Goal: Task Accomplishment & Management: Use online tool/utility

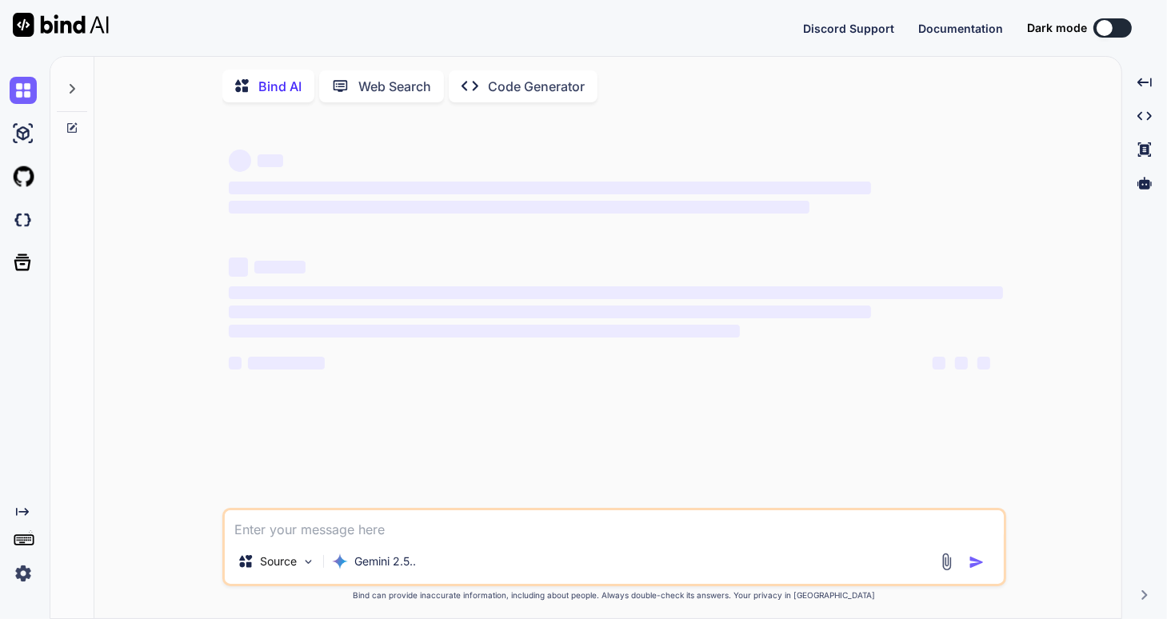
type textarea "x"
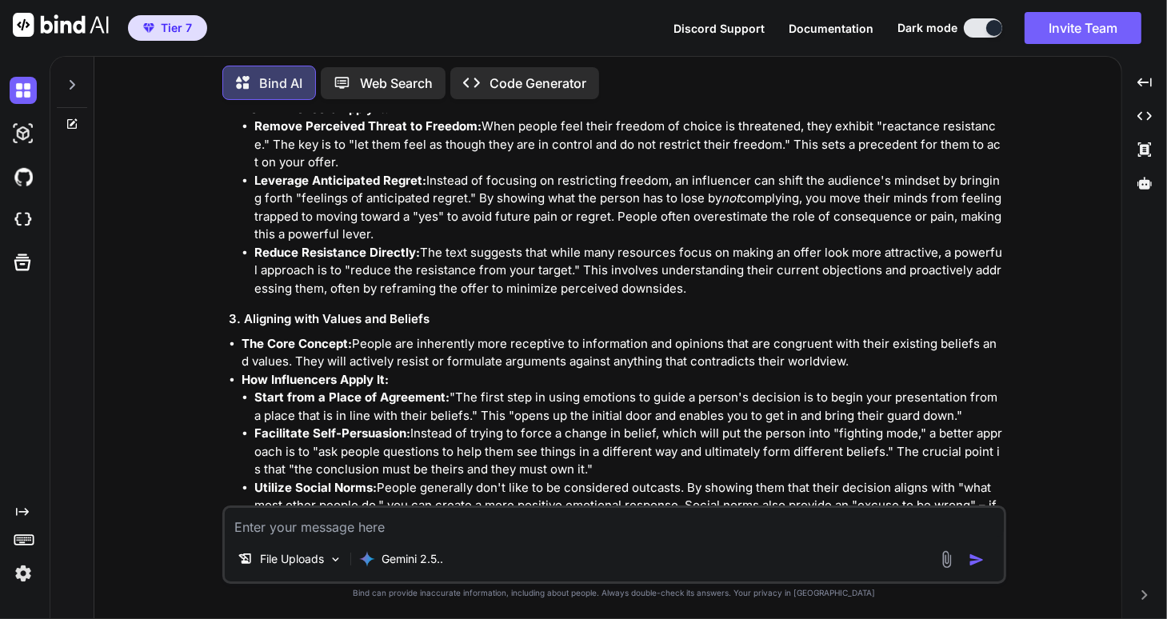
scroll to position [3868, 0]
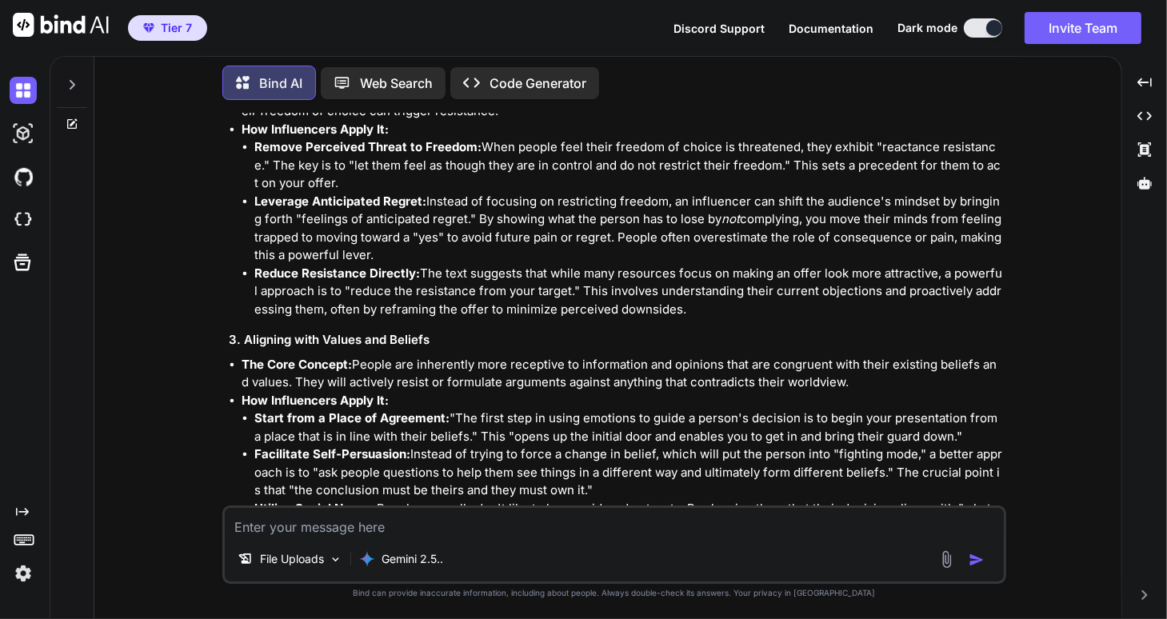
drag, startPoint x: 253, startPoint y: 377, endPoint x: 791, endPoint y: 416, distance: 538.7
click at [791, 500] on li "Utilize Social Norms: People generally don't like to be considered outcasts. By…" at bounding box center [628, 527] width 748 height 54
copy li "Utilize Social Norms: People generally don't like to be considered outcasts. By…"
click at [245, 519] on textarea at bounding box center [614, 522] width 779 height 29
paste textarea "Utilize Social Norms: People generally don't like to be considered outcasts. By…"
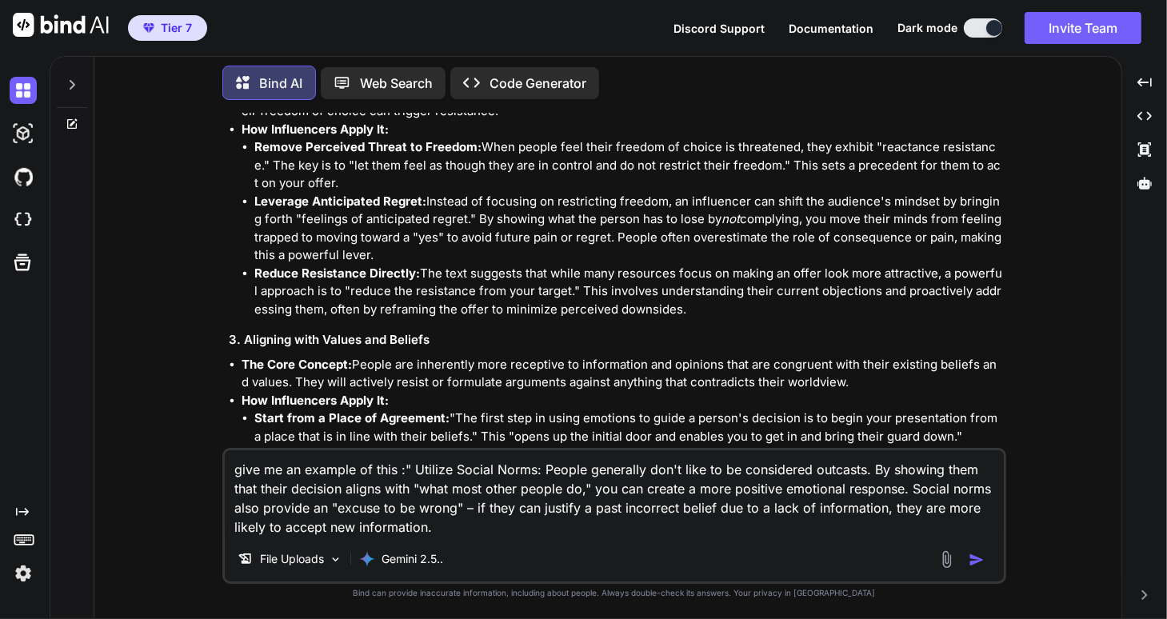
type textarea "give me an example of this :" Utilize Social Norms: People generally don't like…"
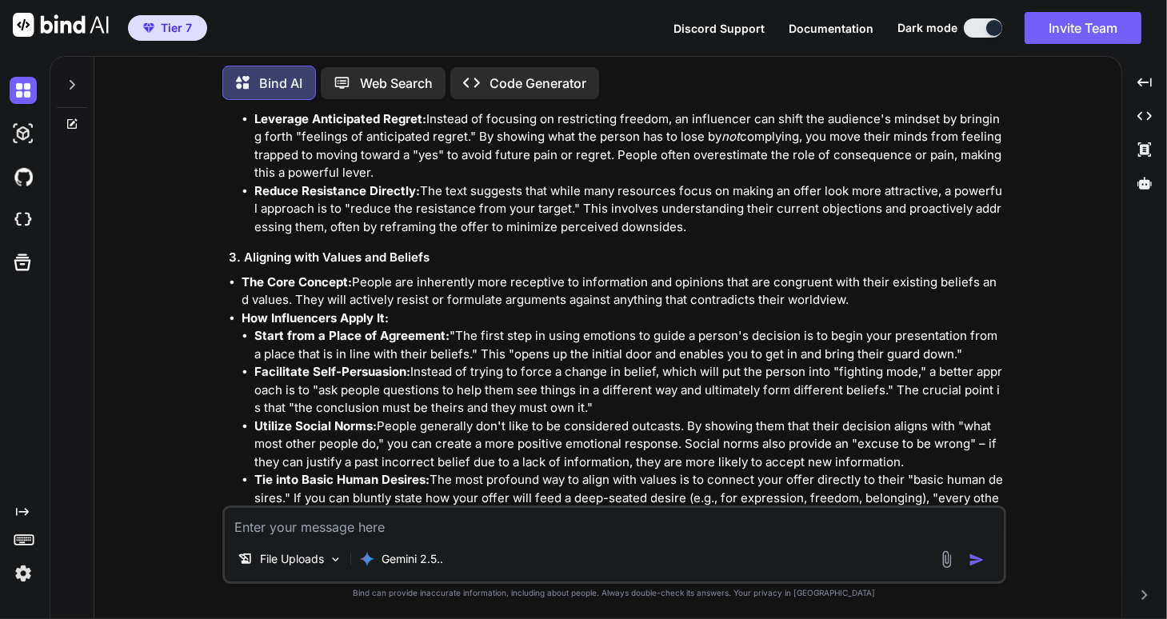
scroll to position [3887, 0]
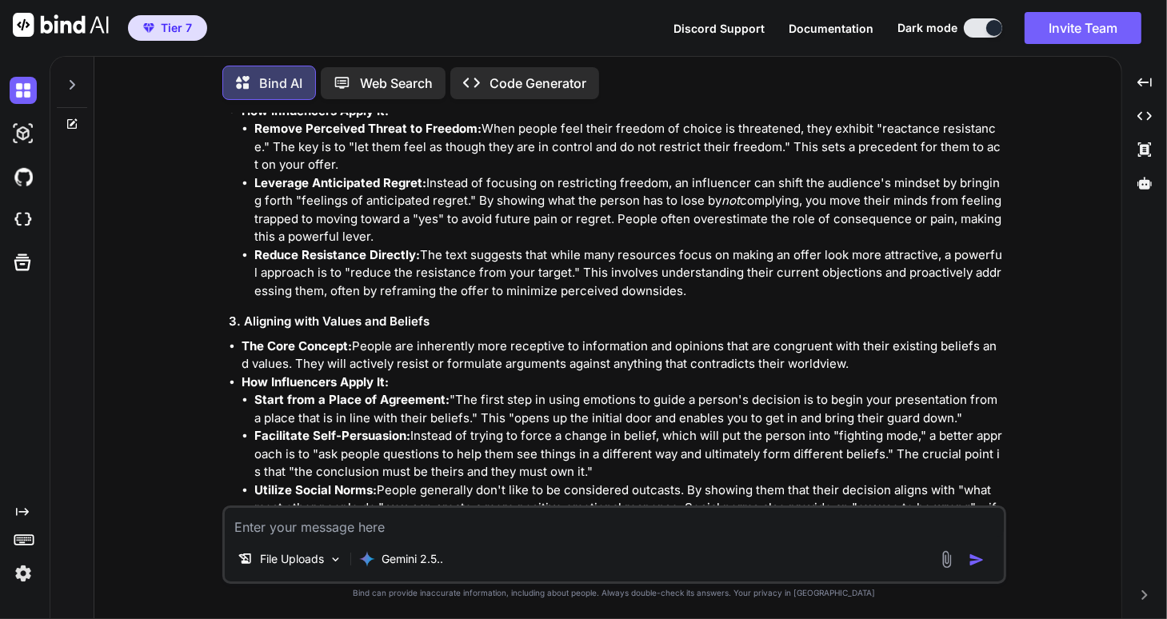
drag, startPoint x: 256, startPoint y: 413, endPoint x: 323, endPoint y: 445, distance: 74.4
click at [314, 535] on li "Tie into Basic Human Desires: The most profound way to align with values is to …" at bounding box center [628, 562] width 748 height 54
copy li "Tie into Basic Human Desires: The most profound way to align with values is to …"
click at [253, 522] on textarea at bounding box center [614, 522] width 779 height 29
paste textarea "Tie into Basic Human Desires: The most profound way to align with values is to …"
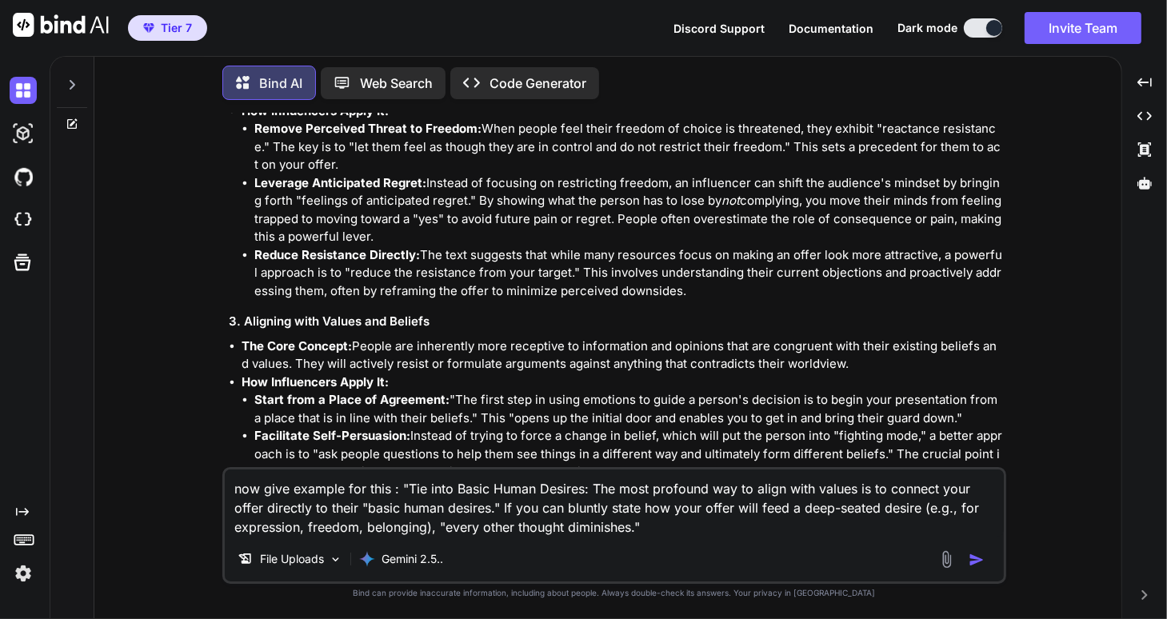
type textarea "now give example for this : "Tie into Basic Human Desires: The most profound wa…"
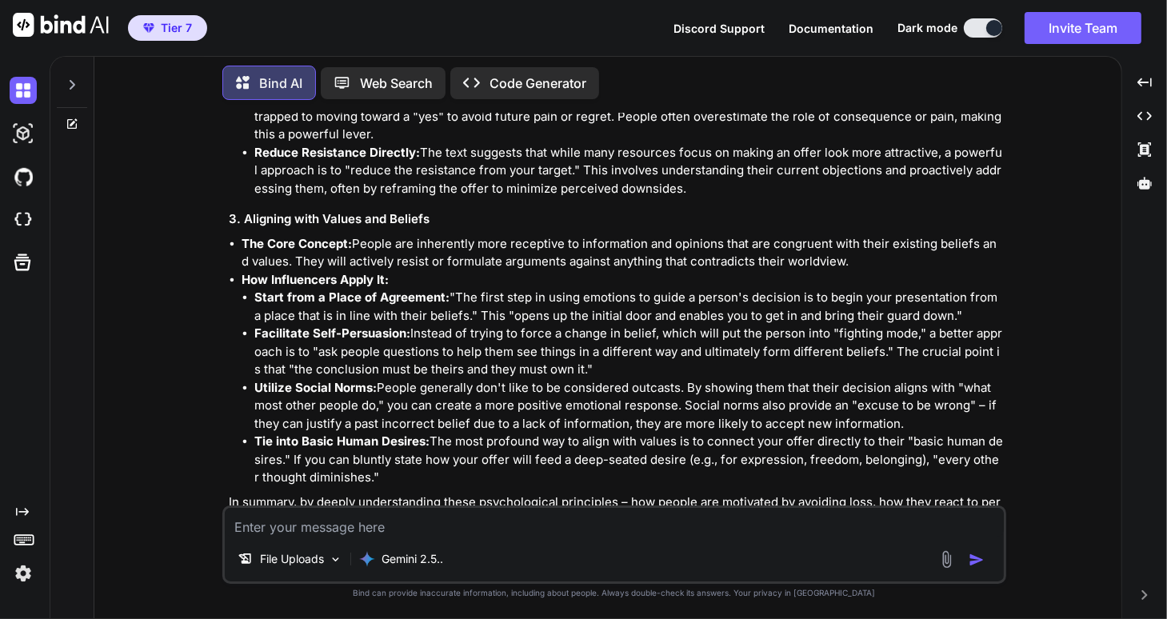
scroll to position [3925, 0]
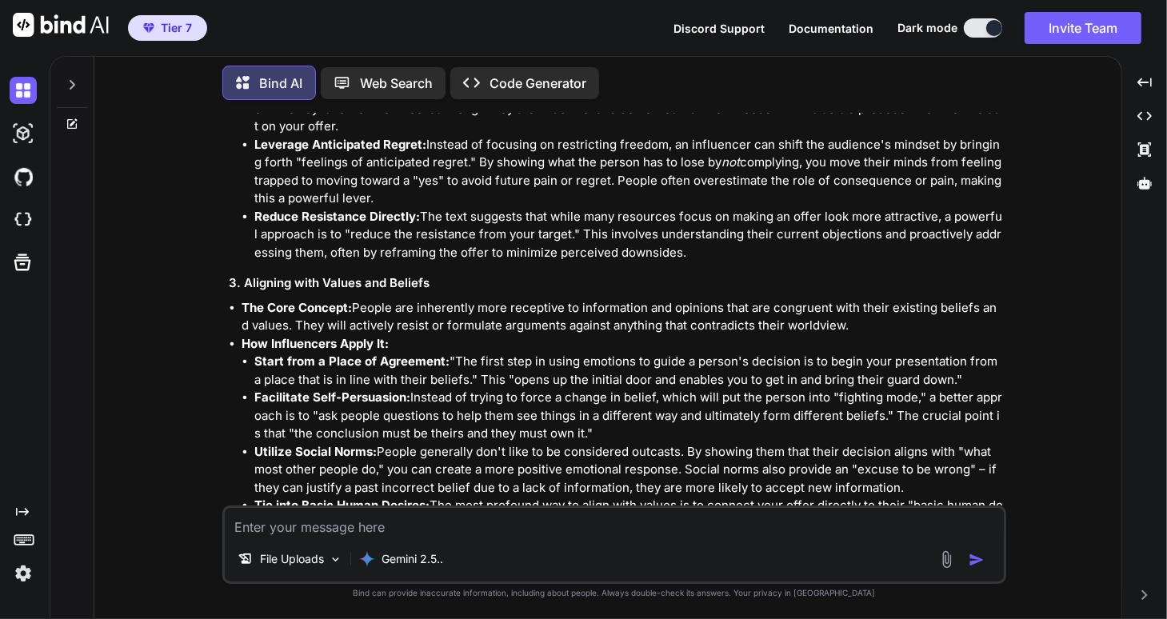
drag, startPoint x: 255, startPoint y: 265, endPoint x: 469, endPoint y: 305, distance: 217.1
click at [469, 389] on li "Facilitate Self-Persuasion: Instead of trying to force a change in belief, whic…" at bounding box center [628, 416] width 748 height 54
copy li "Facilitate Self-Persuasion: Instead of trying to force a change in belief, whic…"
click at [266, 530] on textarea at bounding box center [614, 522] width 779 height 29
paste textarea "Facilitate Self-Persuasion: Instead of trying to force a change in belief, whic…"
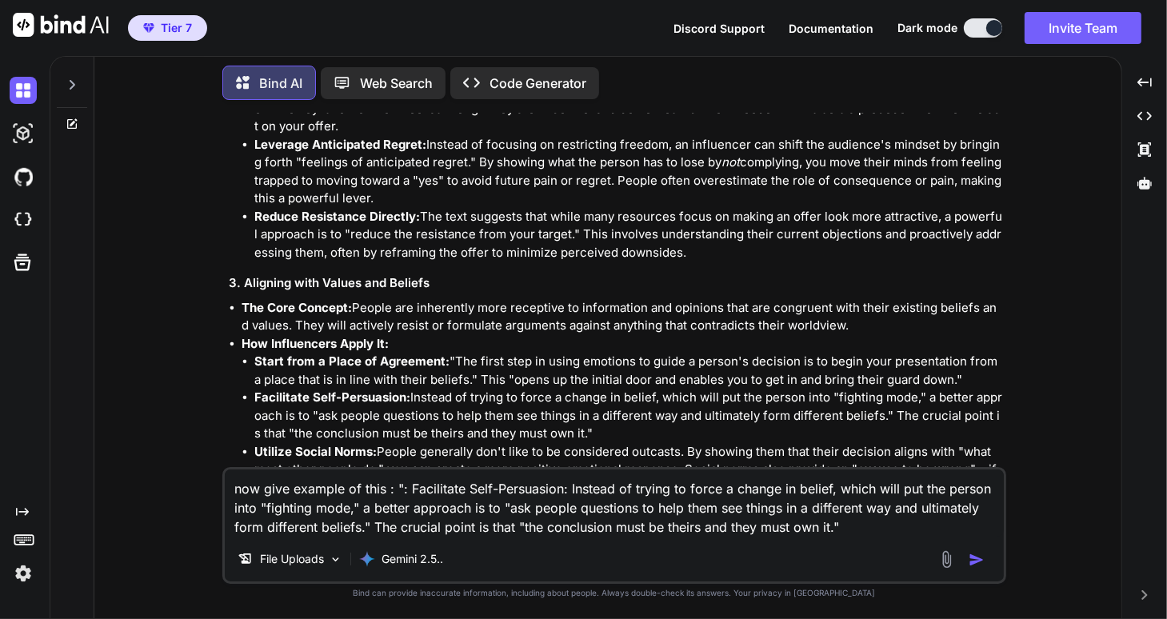
type textarea "now give example of this : ": Facilitate Self-Persuasion: Instead of trying to …"
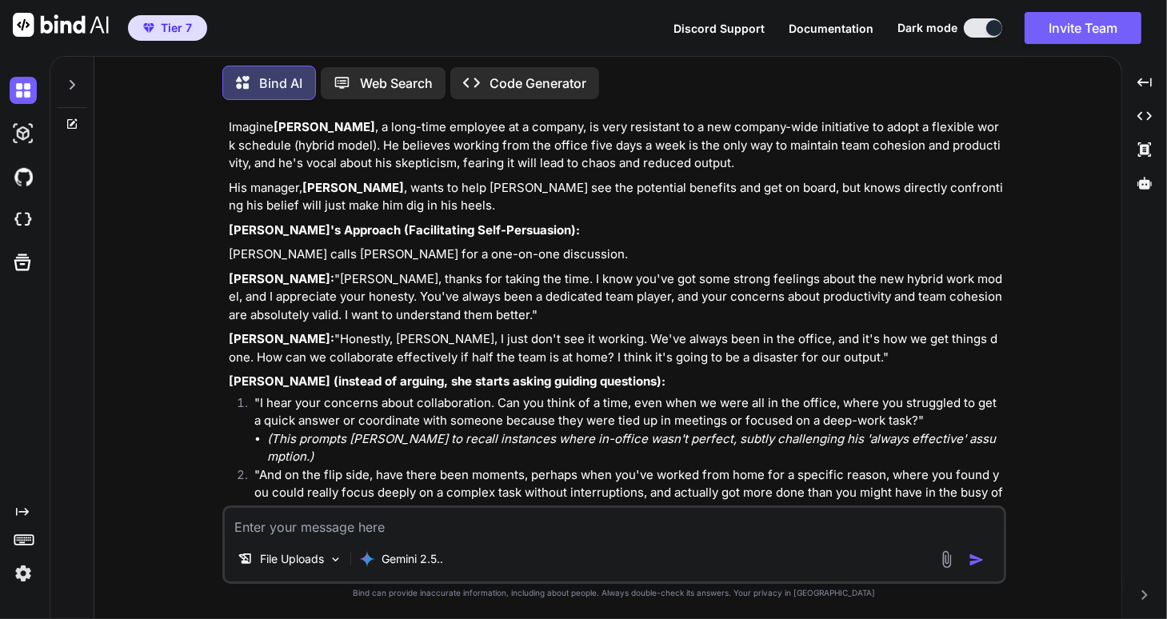
scroll to position [6753, 0]
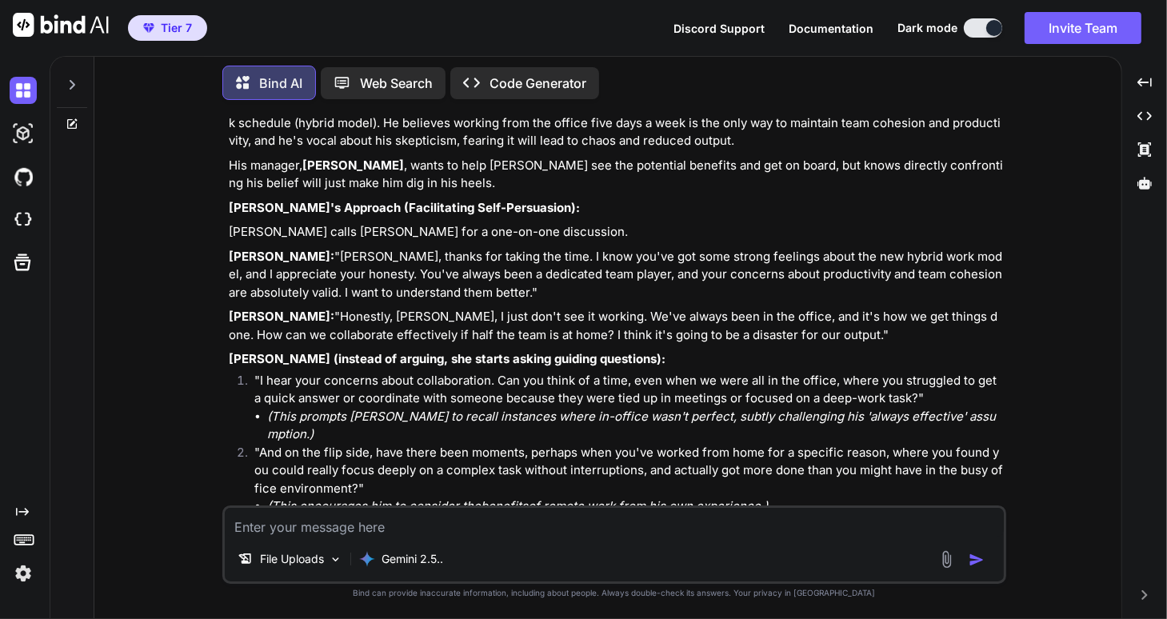
drag, startPoint x: 269, startPoint y: 303, endPoint x: 832, endPoint y: 305, distance: 562.9
click at [832, 569] on li "(This shifts the focus from location to underlying principles of success, which…" at bounding box center [635, 578] width 736 height 18
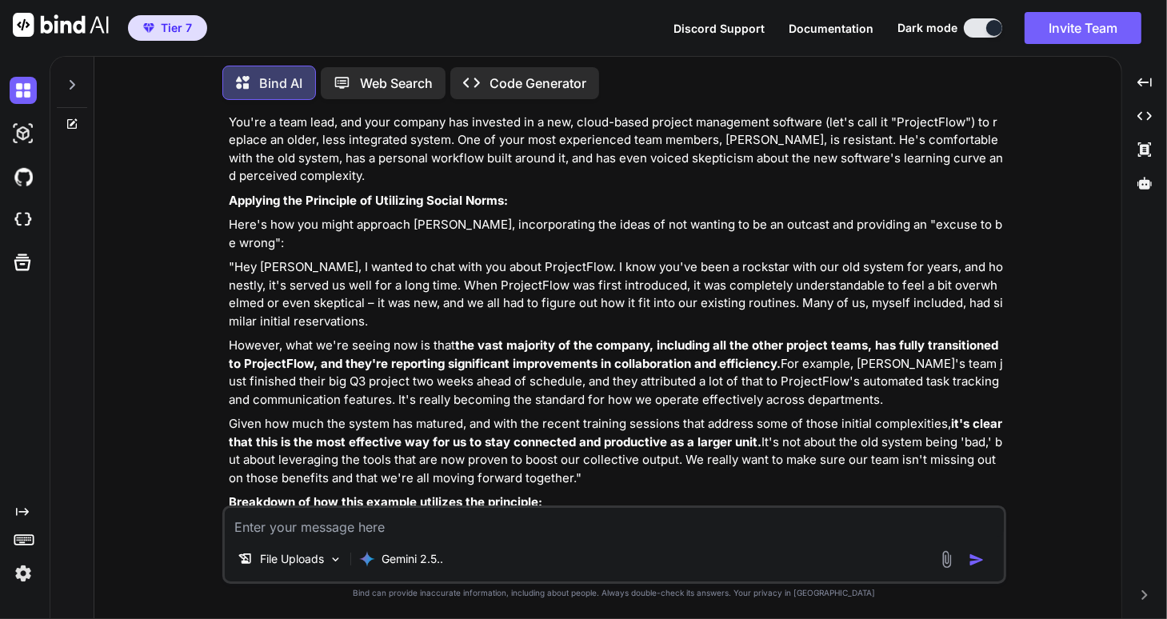
scroll to position [4679, 0]
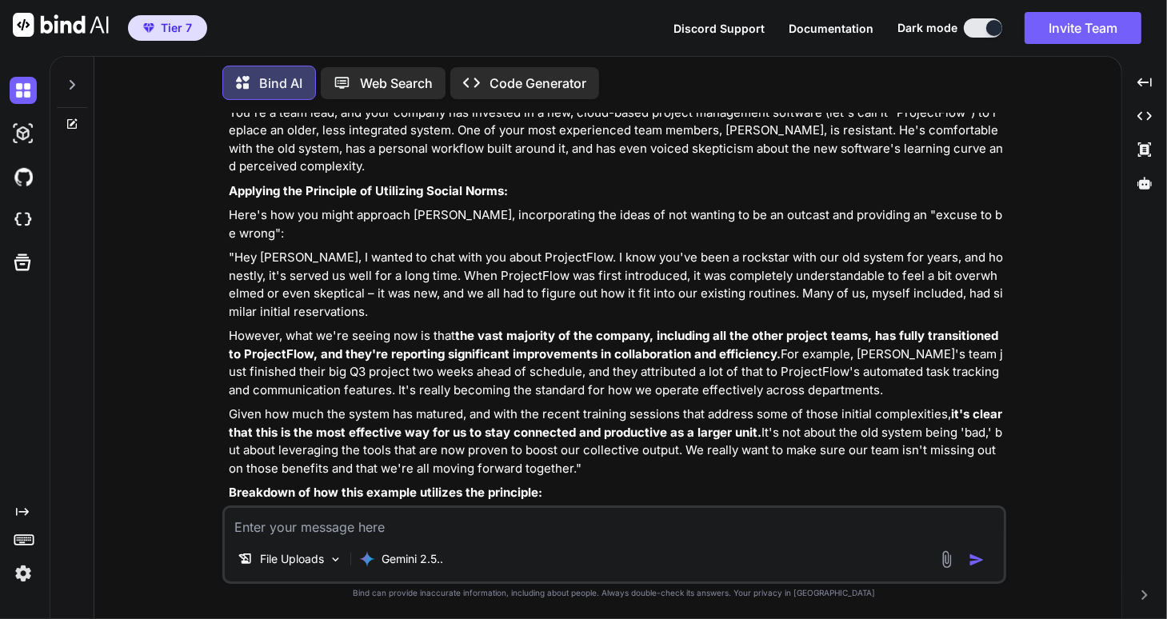
click at [71, 90] on div at bounding box center [72, 80] width 30 height 55
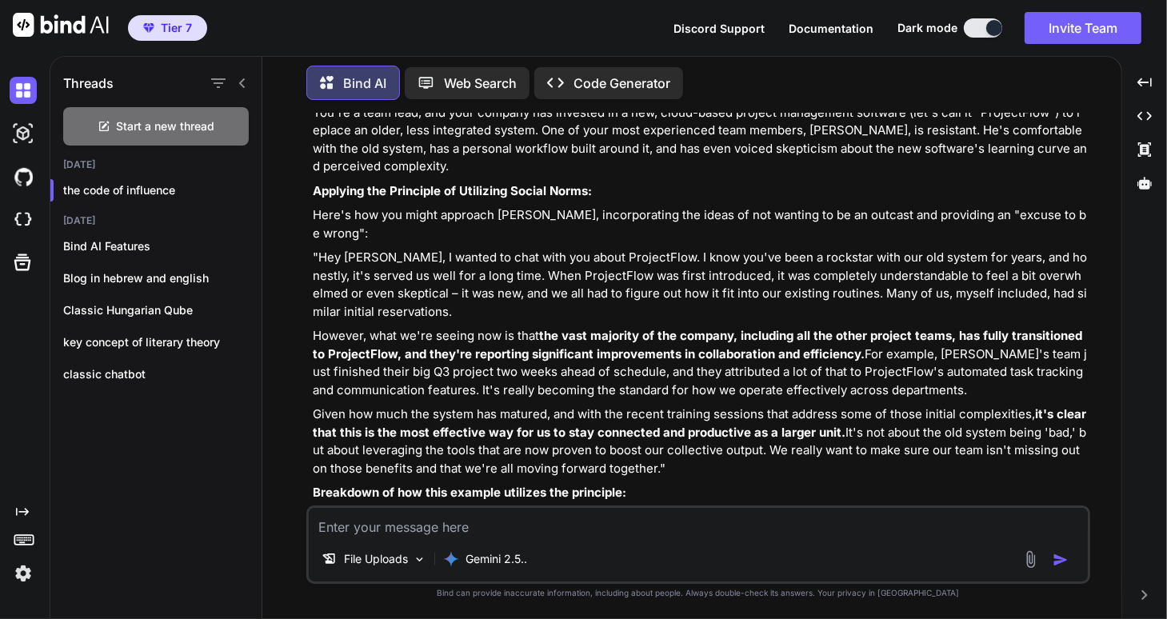
click at [21, 572] on img at bounding box center [23, 573] width 27 height 27
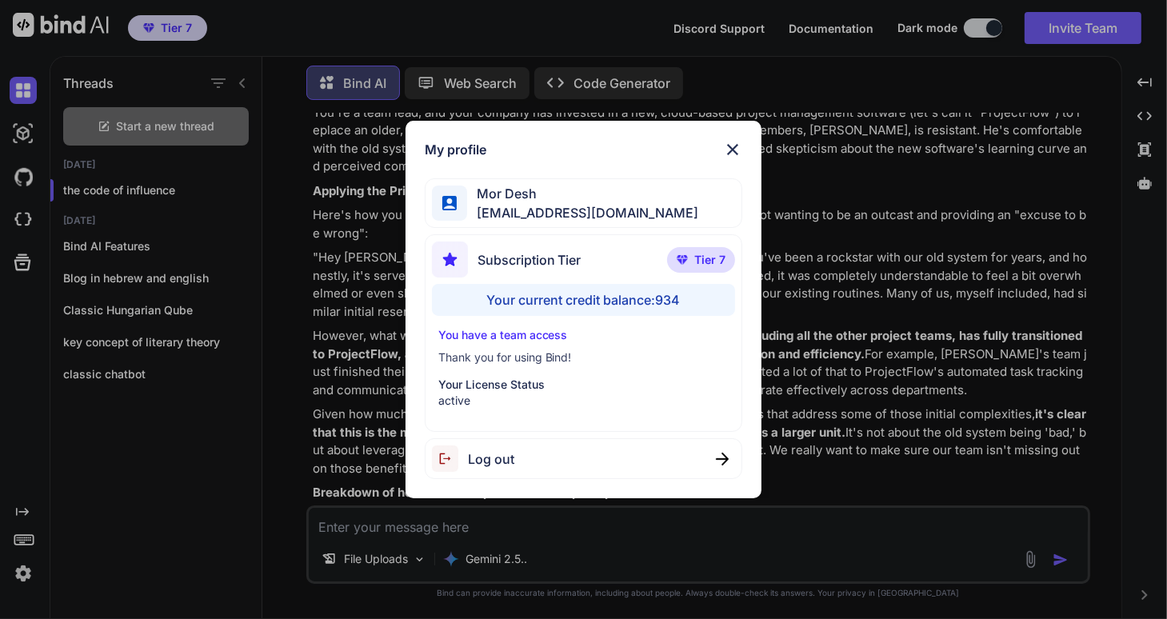
click at [924, 276] on div "My profile Mor Desh [EMAIL_ADDRESS][DOMAIN_NAME] Subscription Tier Tier 7 Your …" at bounding box center [583, 309] width 1167 height 619
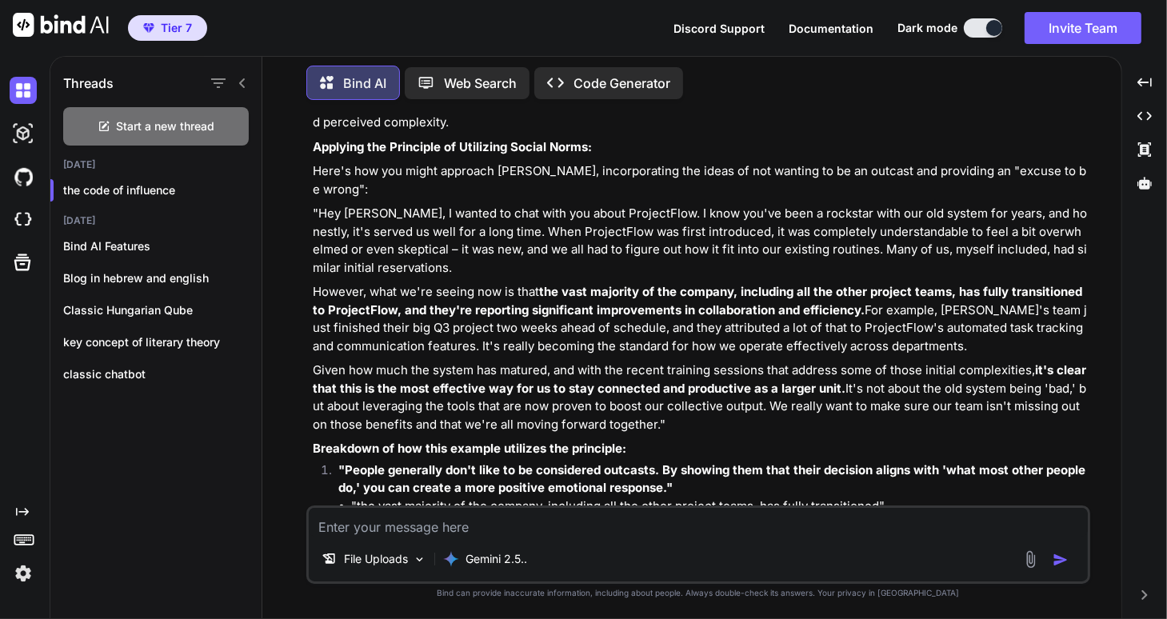
scroll to position [4743, 0]
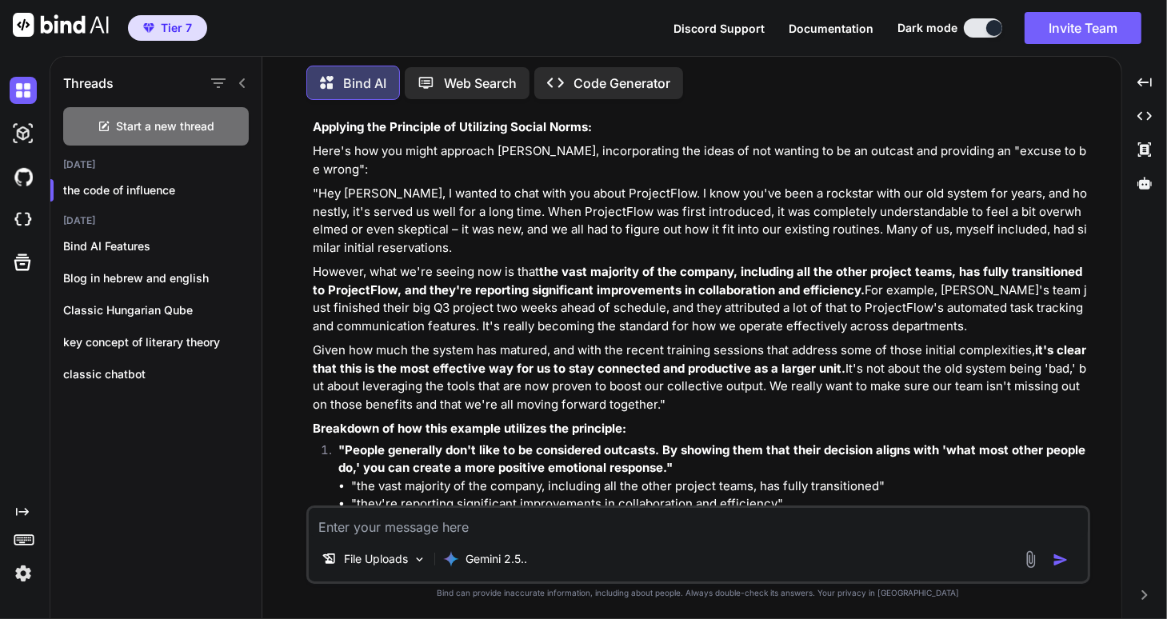
click at [22, 506] on icon "Created with Pixso." at bounding box center [22, 511] width 13 height 13
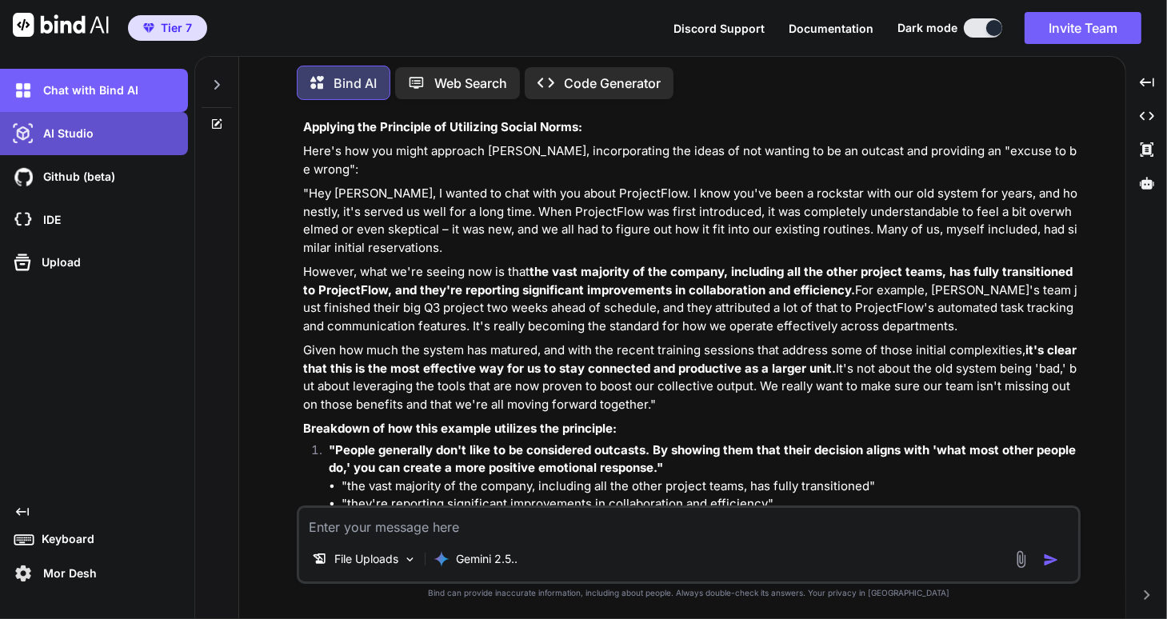
click at [70, 135] on p "AI Studio" at bounding box center [65, 134] width 57 height 16
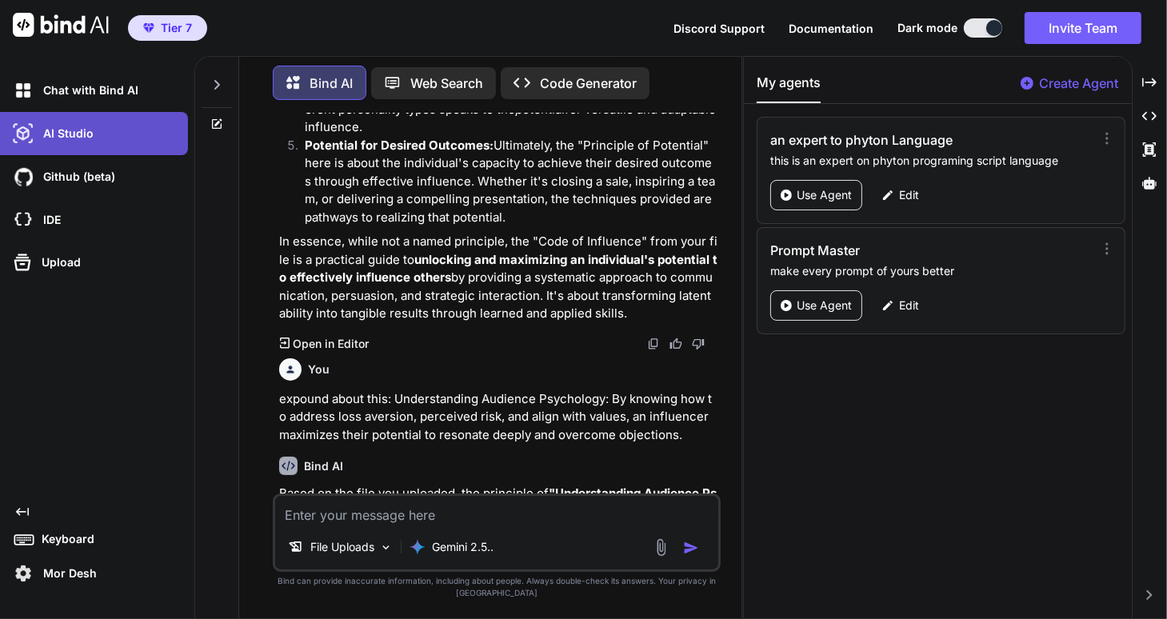
scroll to position [6974, 0]
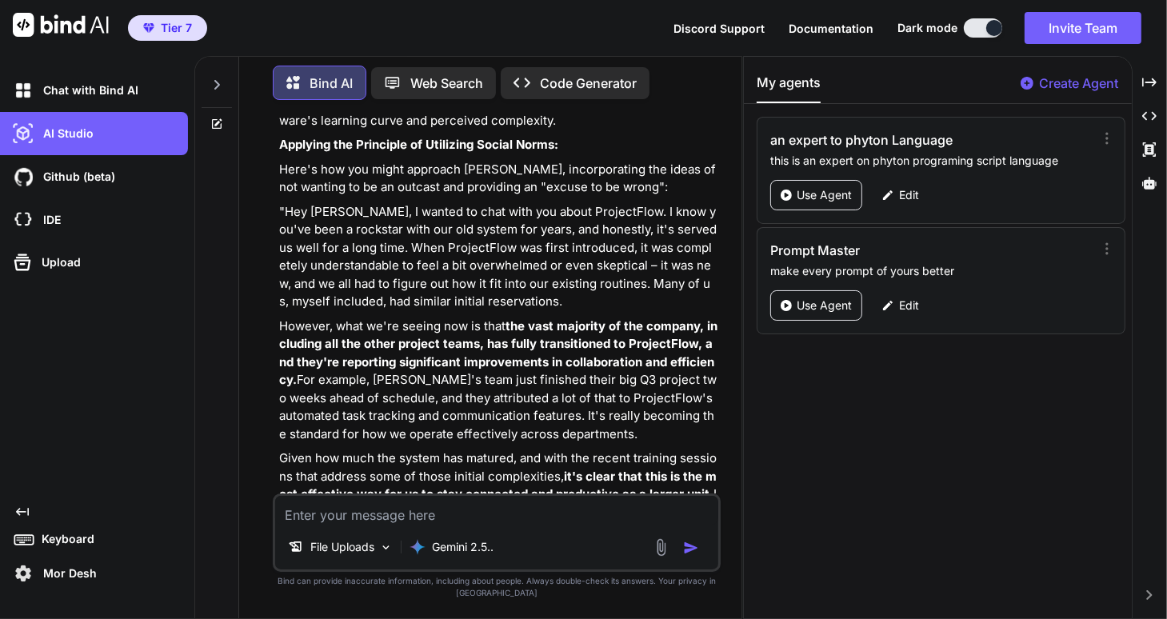
click at [1072, 82] on p "Create Agent" at bounding box center [1078, 83] width 79 height 19
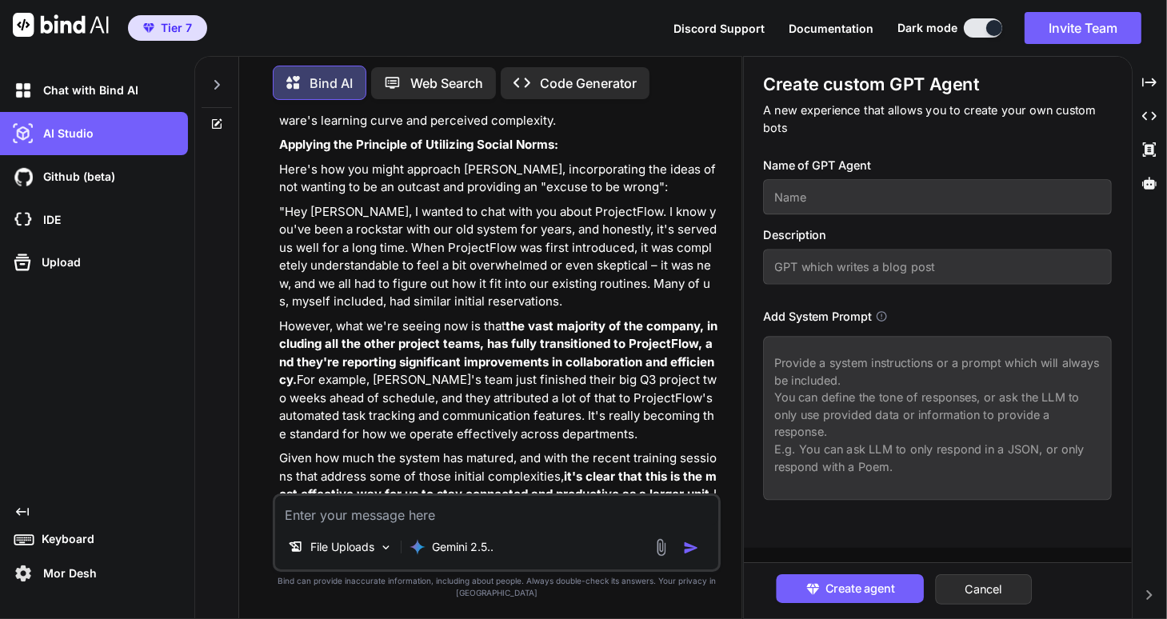
click at [783, 179] on input "text" at bounding box center [938, 196] width 349 height 35
type input "AI Agent for files"
click at [814, 249] on input "text" at bounding box center [938, 266] width 349 height 35
type input "r"
type input "AI Assistant for reading ebooks"
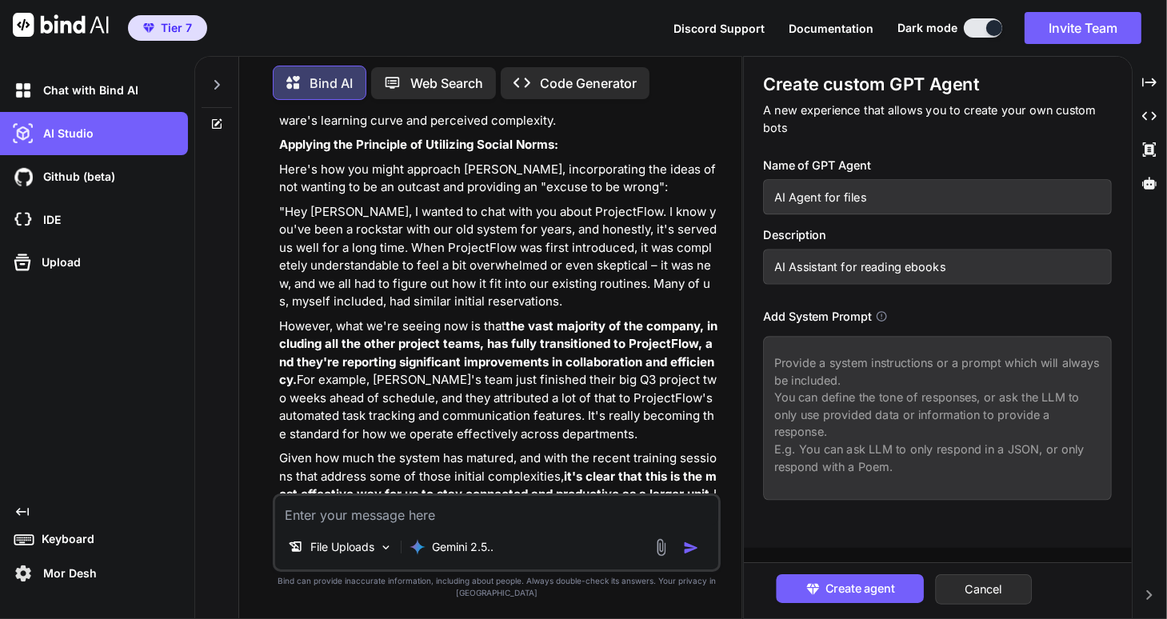
click at [799, 358] on textarea at bounding box center [938, 418] width 349 height 164
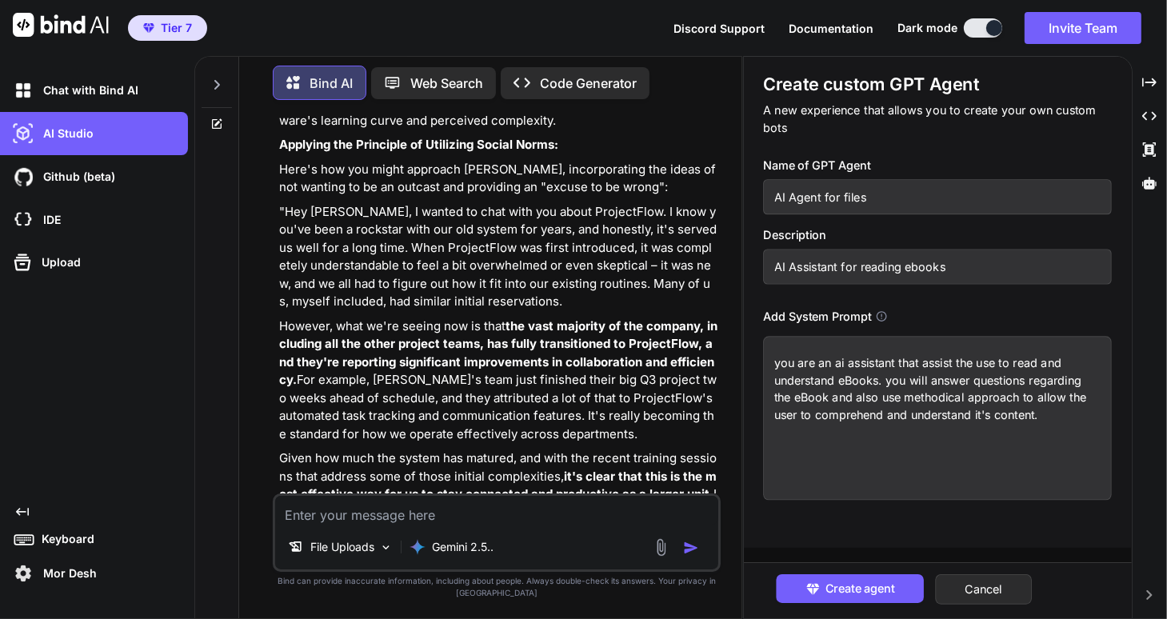
click at [995, 400] on textarea "you are an ai assistant that assist the use to read and understand eBooks. you …" at bounding box center [938, 418] width 349 height 164
click at [991, 398] on textarea "you are an ai assistant that assist the use to read and understand eBooks. you …" at bounding box center [938, 418] width 349 height 164
drag, startPoint x: 774, startPoint y: 341, endPoint x: 1006, endPoint y: 404, distance: 240.3
click at [1006, 404] on textarea "you are an ai assistant that assist the use to read and understand eBooks. you …" at bounding box center [938, 418] width 349 height 164
type textarea "you are an ai assistant that assist the use to read and understand eBooks. you …"
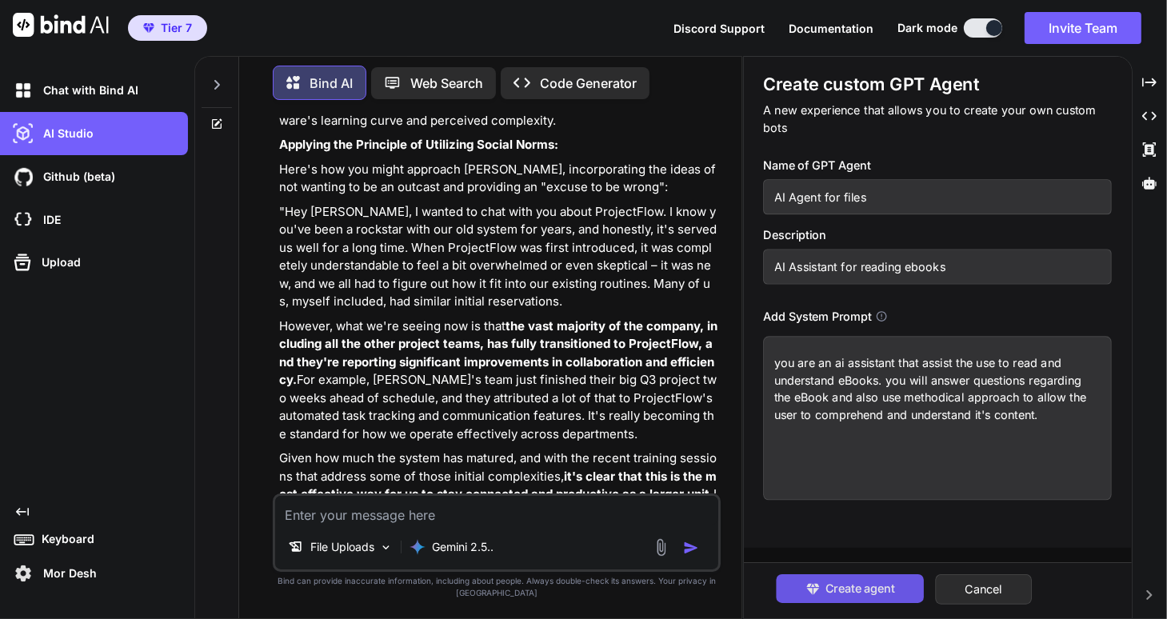
click at [849, 589] on span "Create agent" at bounding box center [860, 589] width 70 height 18
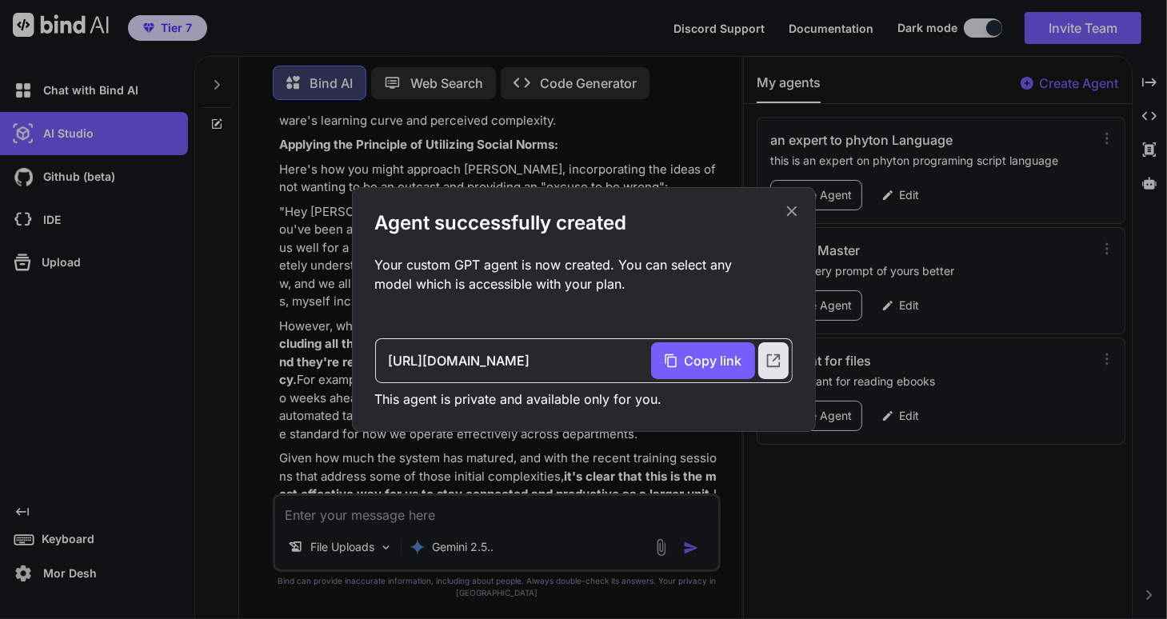
click at [790, 212] on icon at bounding box center [791, 211] width 10 height 10
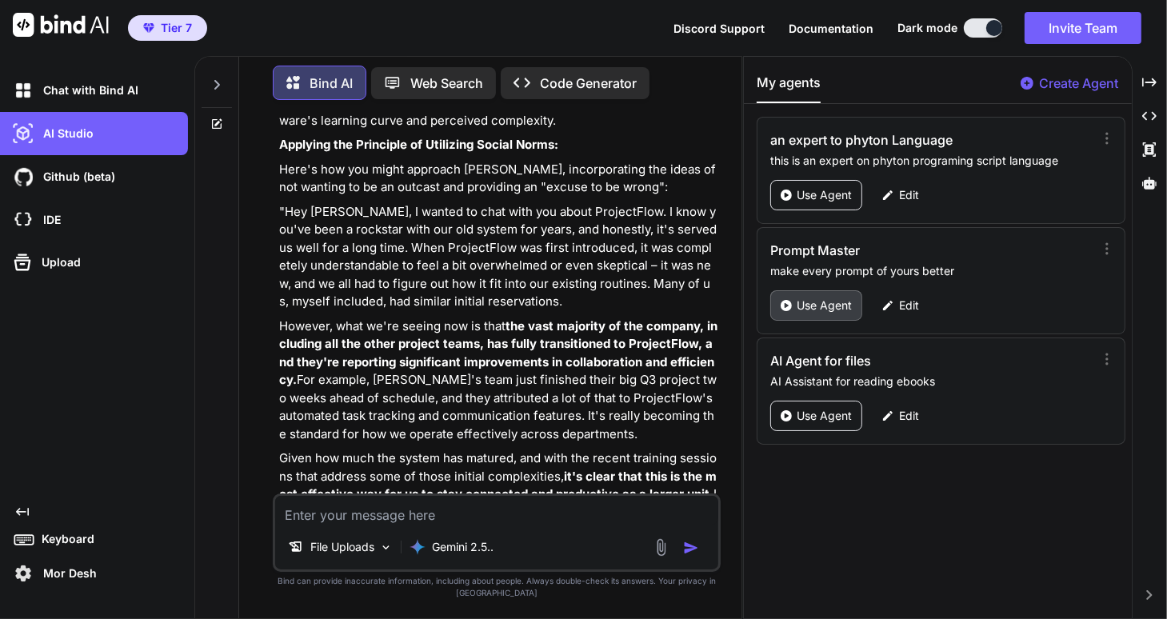
click at [818, 303] on p "Use Agent" at bounding box center [823, 305] width 55 height 16
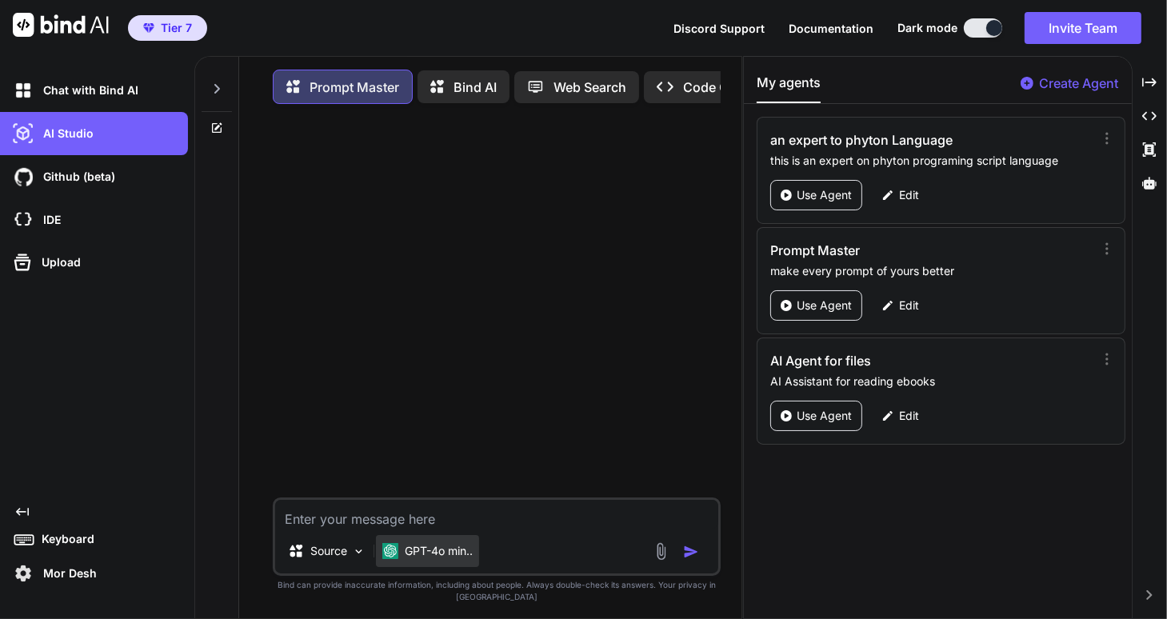
click at [405, 559] on p "GPT-4o min.." at bounding box center [439, 551] width 68 height 16
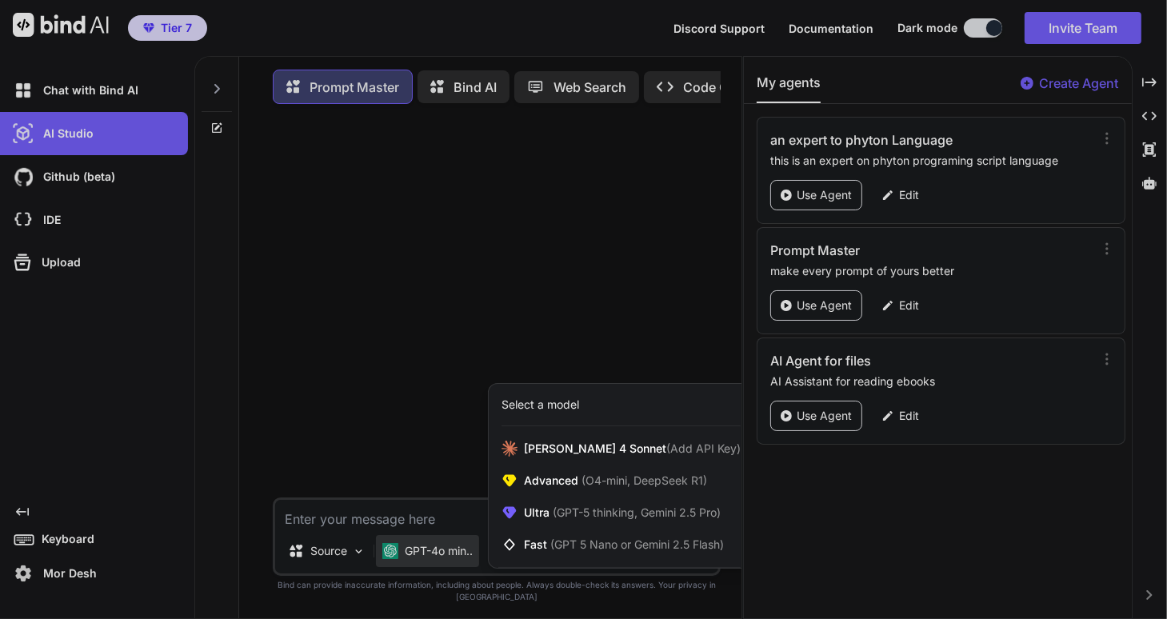
click at [405, 569] on div at bounding box center [583, 309] width 1167 height 619
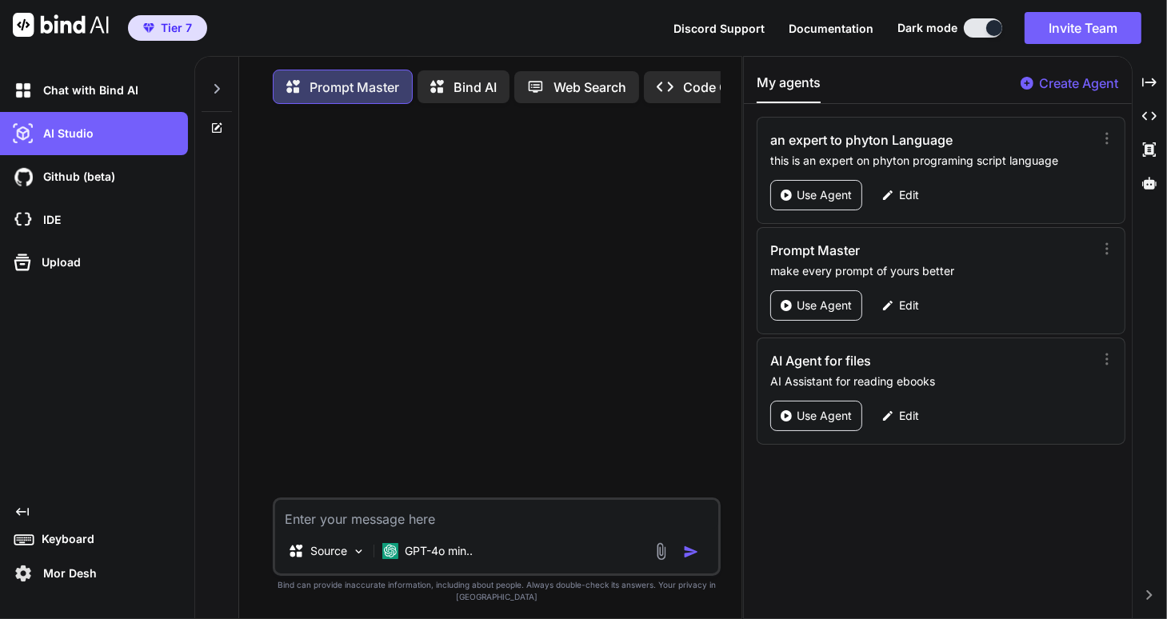
click at [304, 529] on textarea at bounding box center [497, 514] width 444 height 29
paste textarea "you are an ai assistant that assist the use to read and understand eBooks. you …"
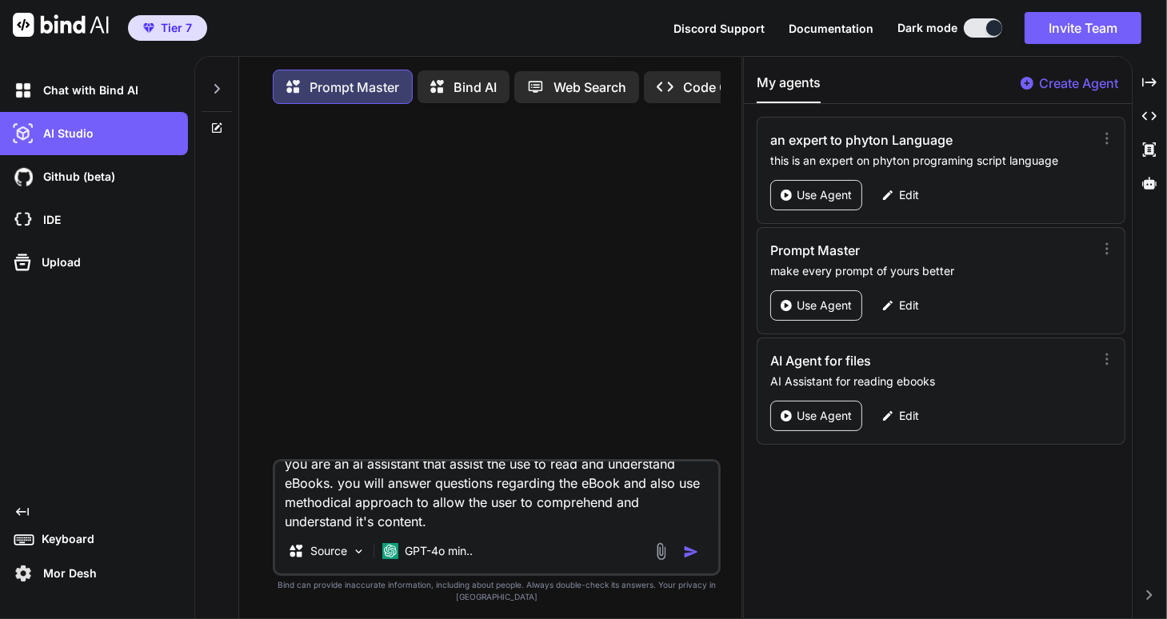
type textarea "you are an ai assistant that assist the use to read and understand eBooks. you …"
drag, startPoint x: 686, startPoint y: 569, endPoint x: 702, endPoint y: 565, distance: 16.3
click at [687, 560] on img "button" at bounding box center [691, 552] width 16 height 16
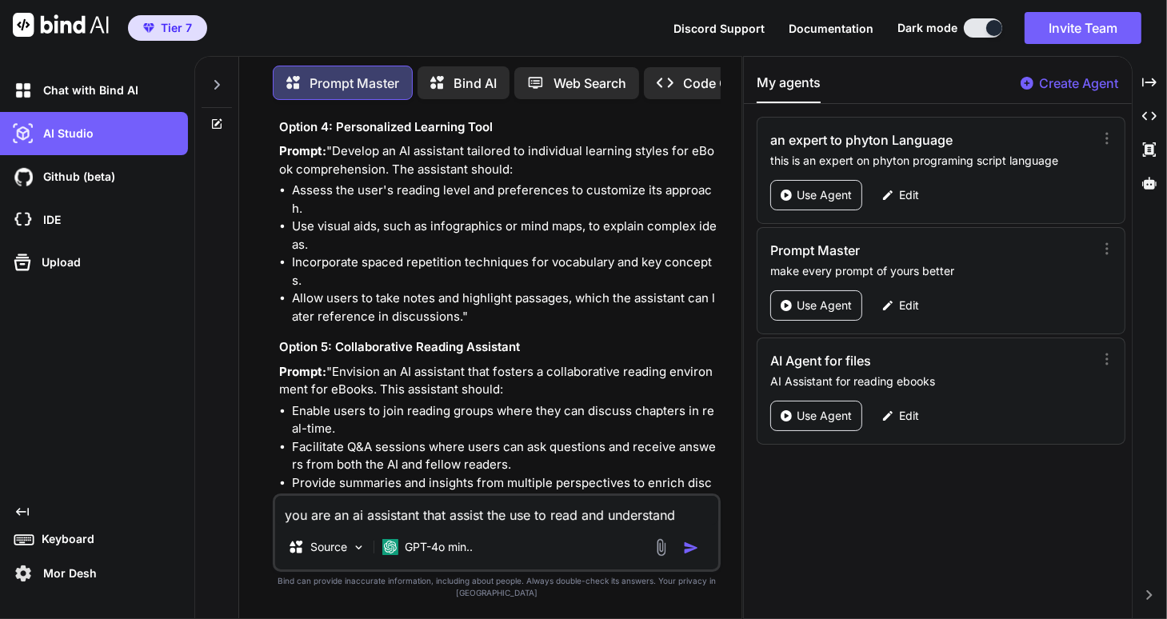
scroll to position [804, 0]
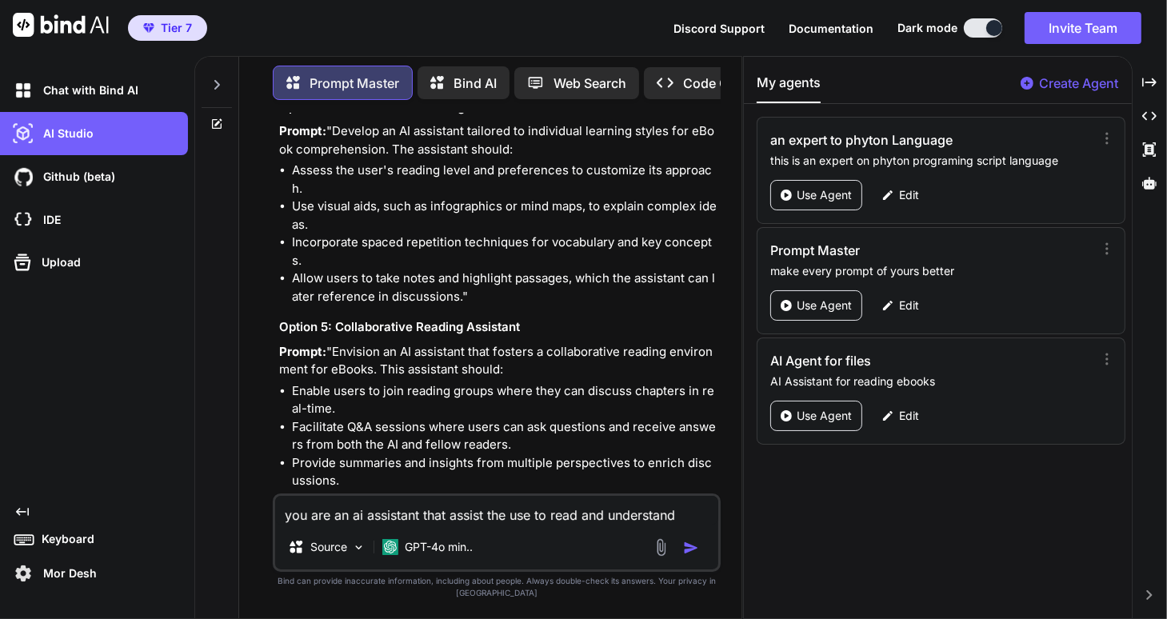
click at [309, 525] on textarea "you are an ai assistant that assist the use to read and understand eBooks. you …" at bounding box center [497, 510] width 444 height 29
type textarea "write it as an instructions to the ebook agent"
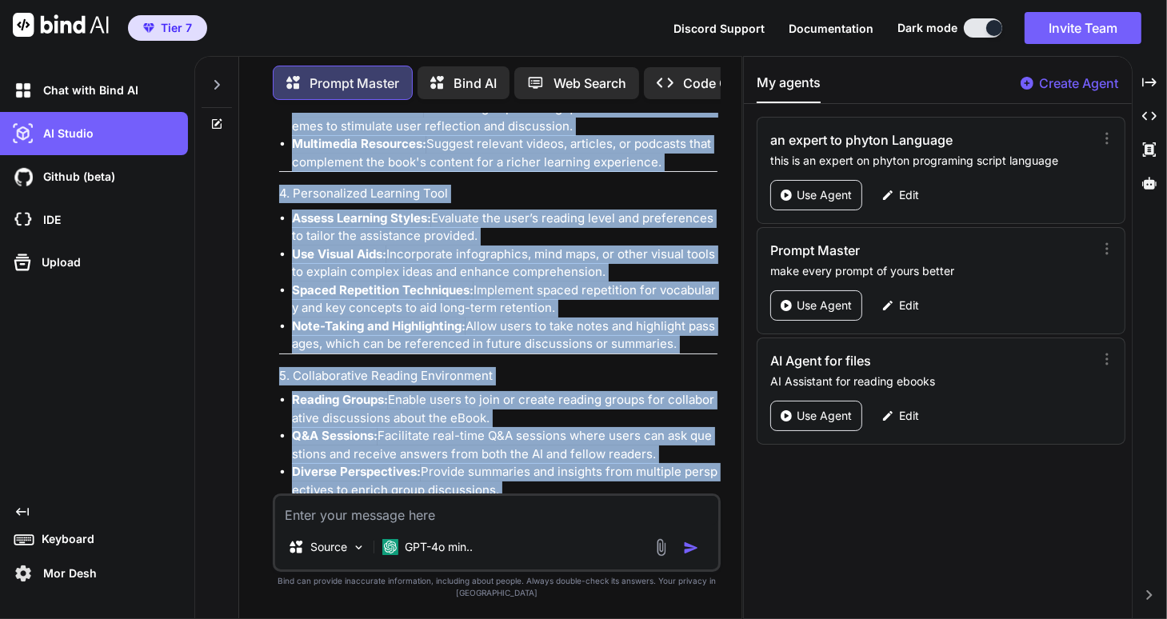
scroll to position [2085, 0]
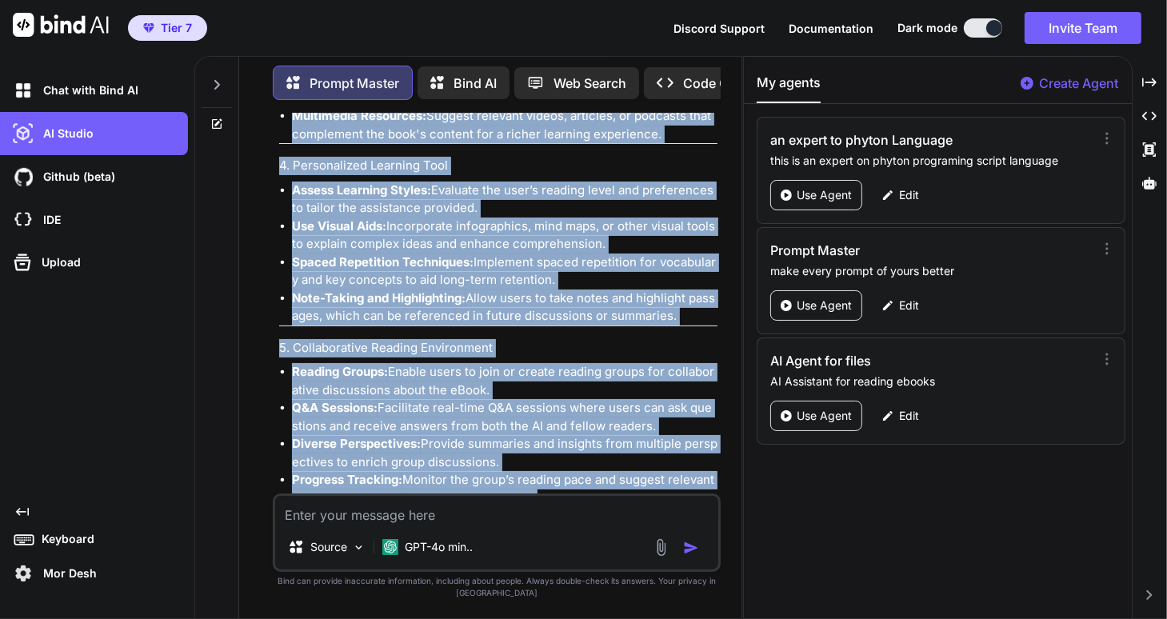
drag, startPoint x: 277, startPoint y: 208, endPoint x: 553, endPoint y: 470, distance: 380.6
click at [553, 470] on div "You you are an ai assistant that assist the use to read and understand eBooks. …" at bounding box center [498, 303] width 445 height 381
copy div "Instructions for eBook Agent Objective: To assist users in reading and understa…"
click at [357, 435] on li "Diverse Perspectives: Provide summaries and insights from multiple perspectives…" at bounding box center [505, 453] width 426 height 36
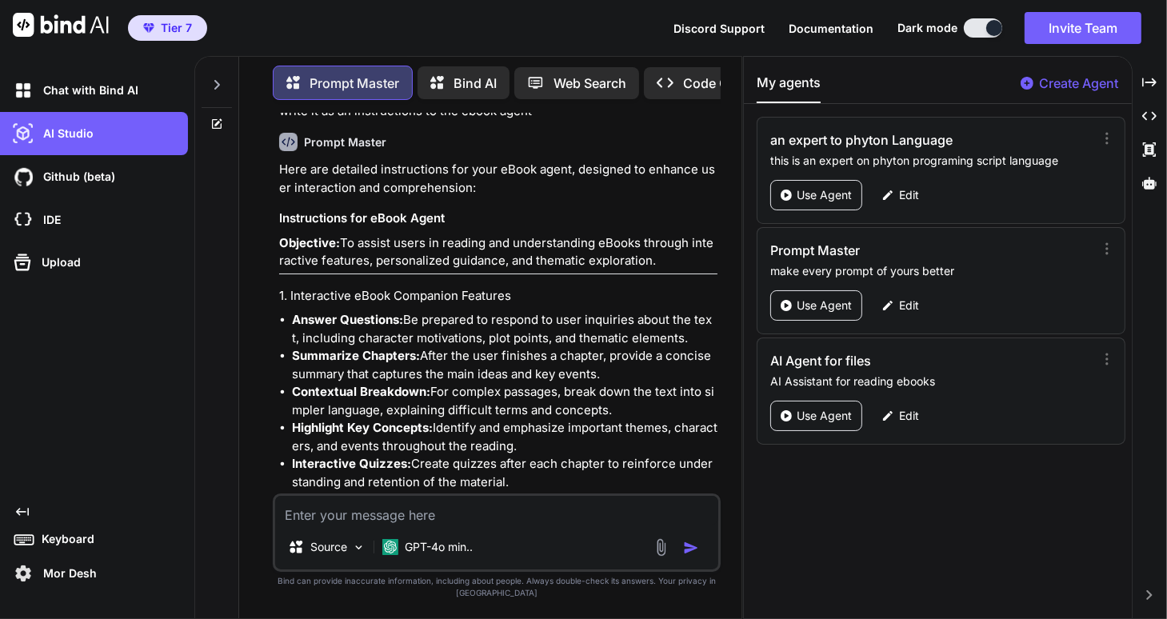
scroll to position [1317, 0]
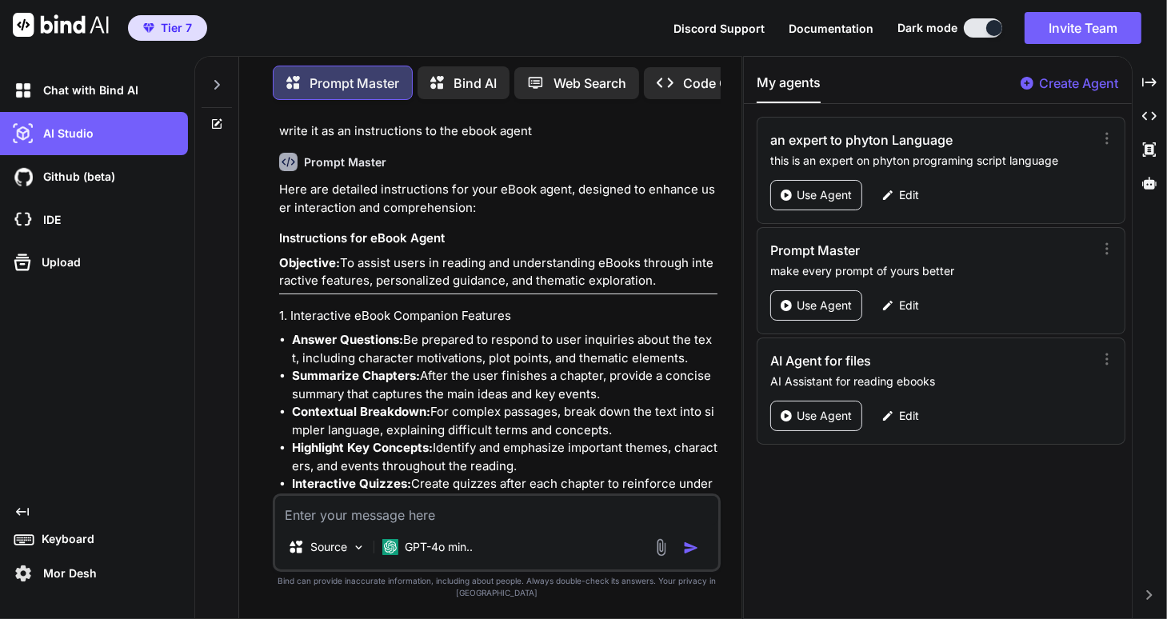
drag, startPoint x: 280, startPoint y: 143, endPoint x: 587, endPoint y: 449, distance: 433.7
copy div "Instructions for eBook Agent Objective: To assist users in reading and understa…"
click at [903, 413] on p "Edit" at bounding box center [909, 416] width 20 height 16
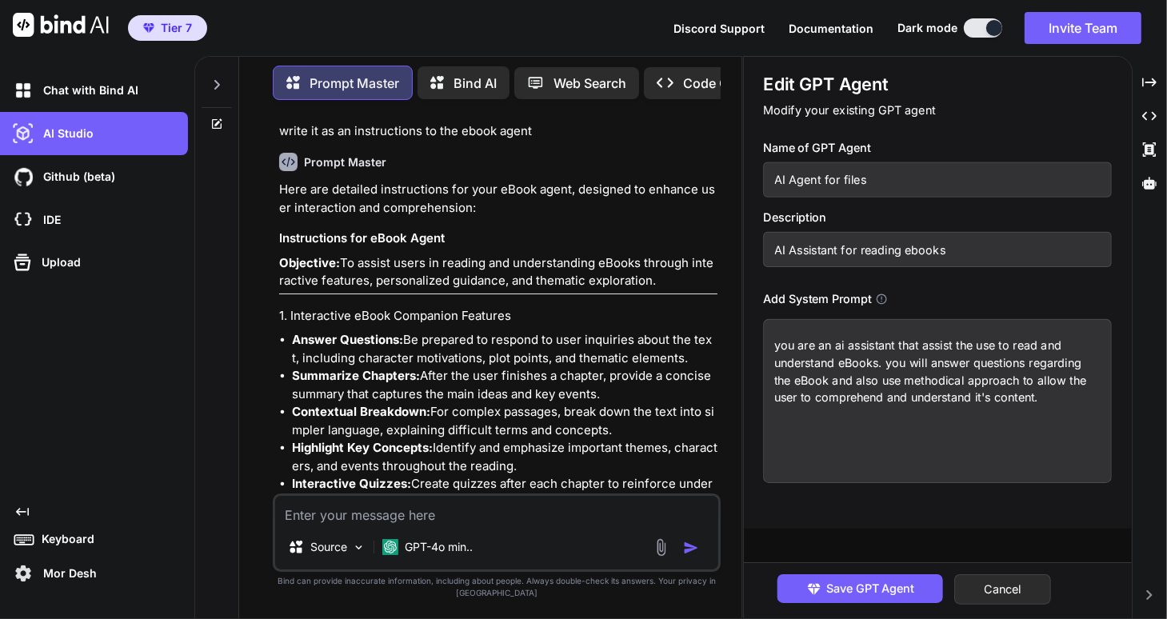
drag, startPoint x: 880, startPoint y: 359, endPoint x: 988, endPoint y: 416, distance: 122.7
click at [988, 416] on textarea "you are an ai assistant that assist the use to read and understand eBooks. you …" at bounding box center [938, 401] width 349 height 164
click at [999, 401] on textarea "you are an ai assistant that assist the use to read and understand eBooks. you …" at bounding box center [938, 401] width 349 height 164
paste textarea "Instructions for eBook Agent Objective: To assist users in reading and understa…"
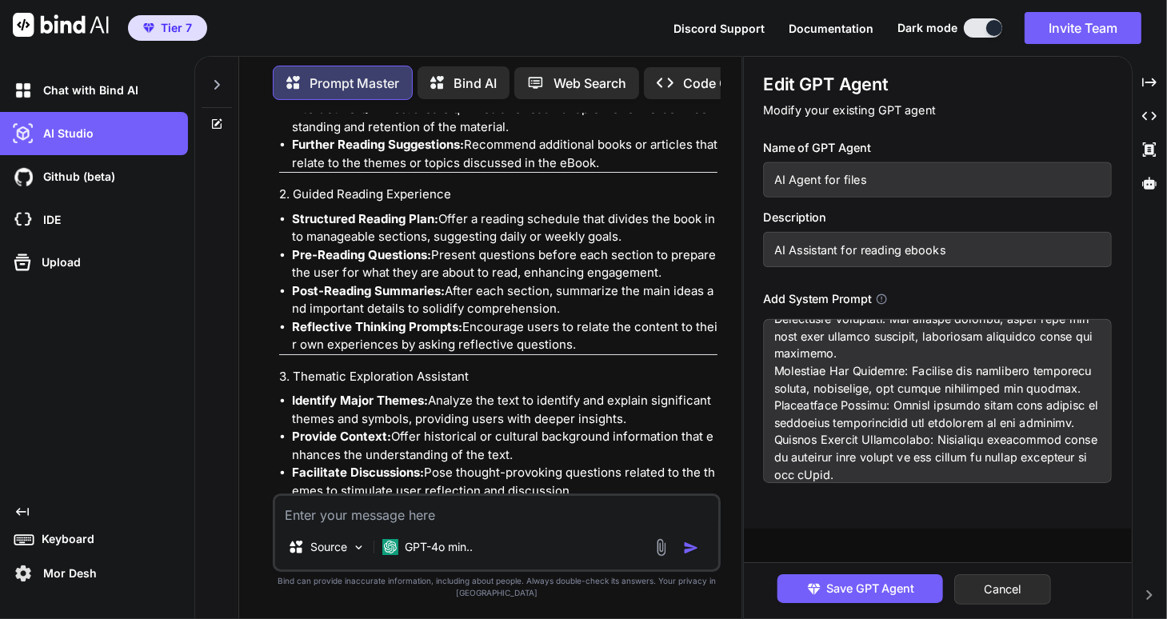
scroll to position [1701, 0]
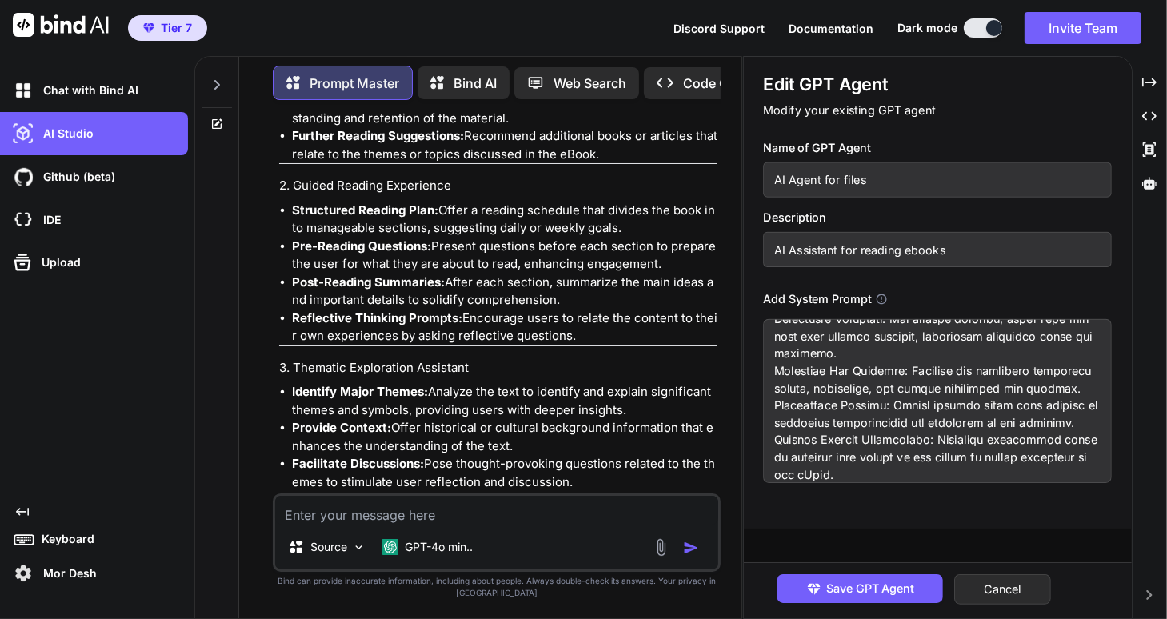
drag, startPoint x: 289, startPoint y: 296, endPoint x: 620, endPoint y: 422, distance: 353.6
click at [620, 422] on ul "Identify Major Themes: Analyze the text to identify and explain significant the…" at bounding box center [498, 455] width 439 height 144
copy ul "Identify Major Themes: Analyze the text to identify and explain significant the…"
click at [819, 473] on textarea at bounding box center [938, 401] width 349 height 164
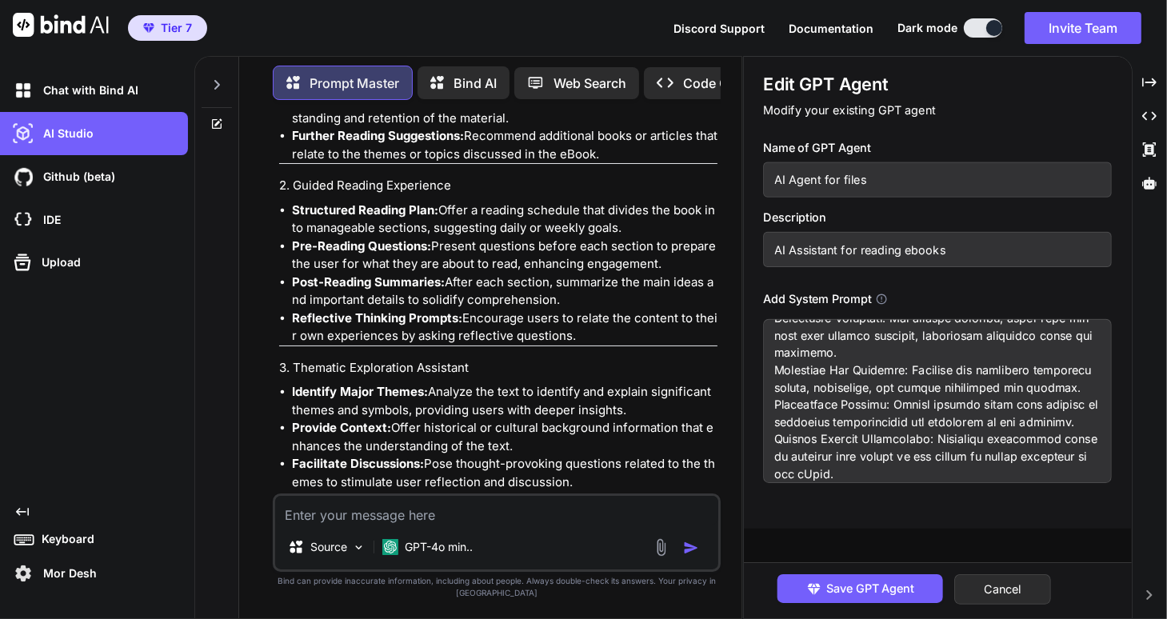
paste textarea "Identify Major Themes: Analyze the text to identify and explain significant the…"
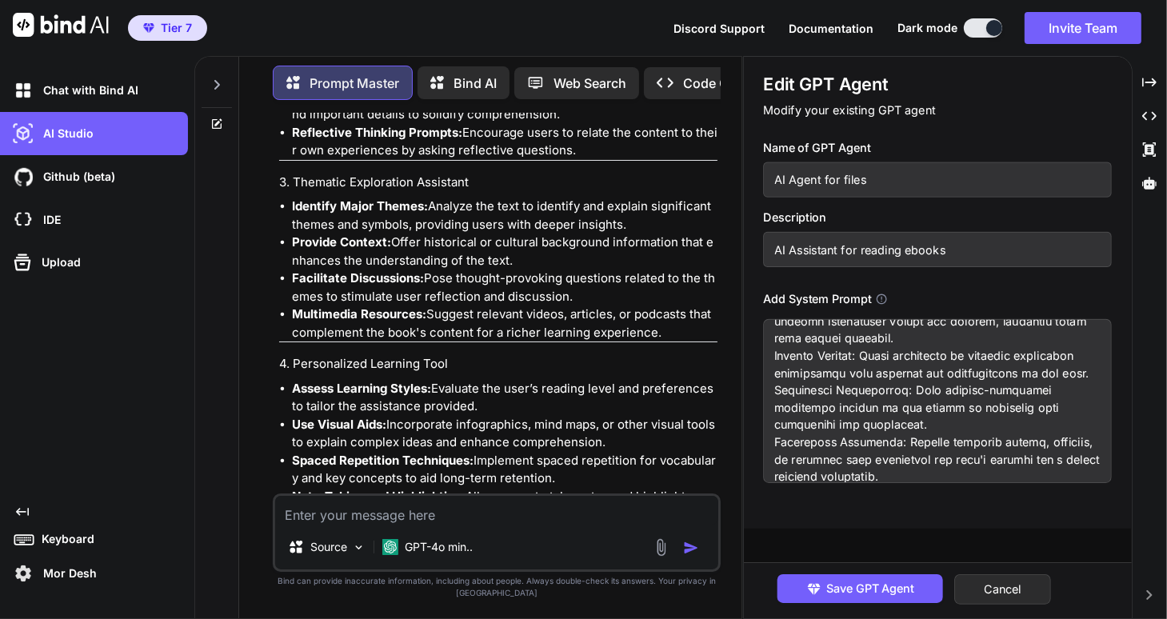
scroll to position [1893, 0]
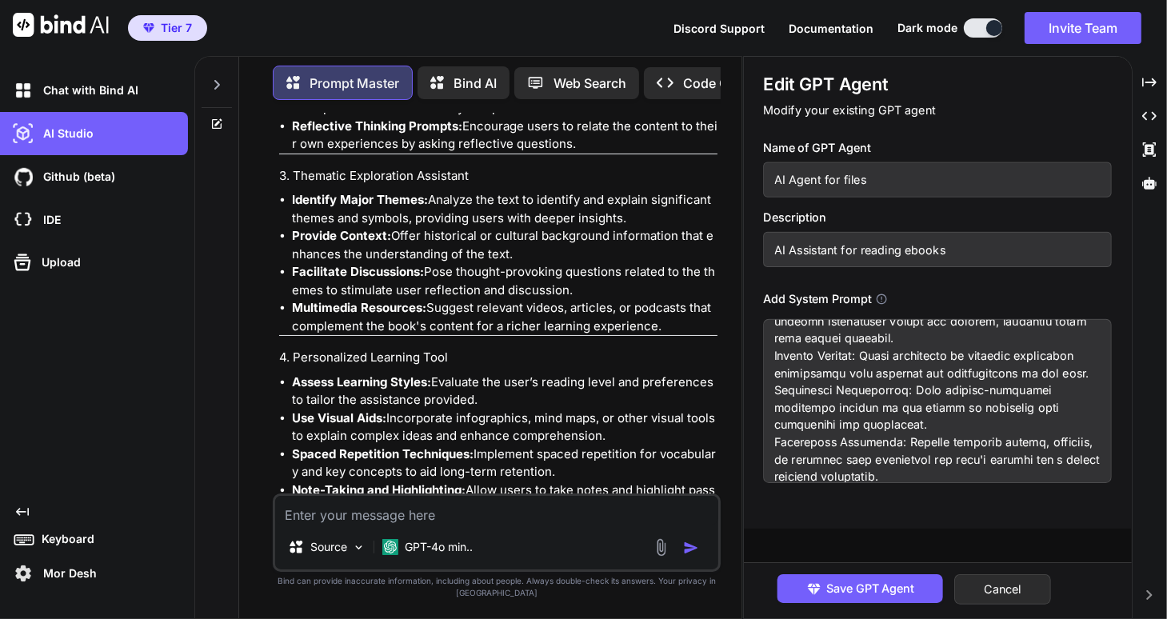
drag, startPoint x: 291, startPoint y: 324, endPoint x: 533, endPoint y: 377, distance: 248.0
click at [533, 377] on ul "Assess Learning Styles: Evaluate the user’s reading level and preferences to ta…" at bounding box center [498, 445] width 439 height 144
copy ul "Use Visual Aids: Incorporate infographics, mind maps, or other visual tools to …"
click at [886, 473] on textarea at bounding box center [938, 401] width 349 height 164
paste textarea "Use Visual Aids: Incorporate infographics, mind maps, or other visual tools to …"
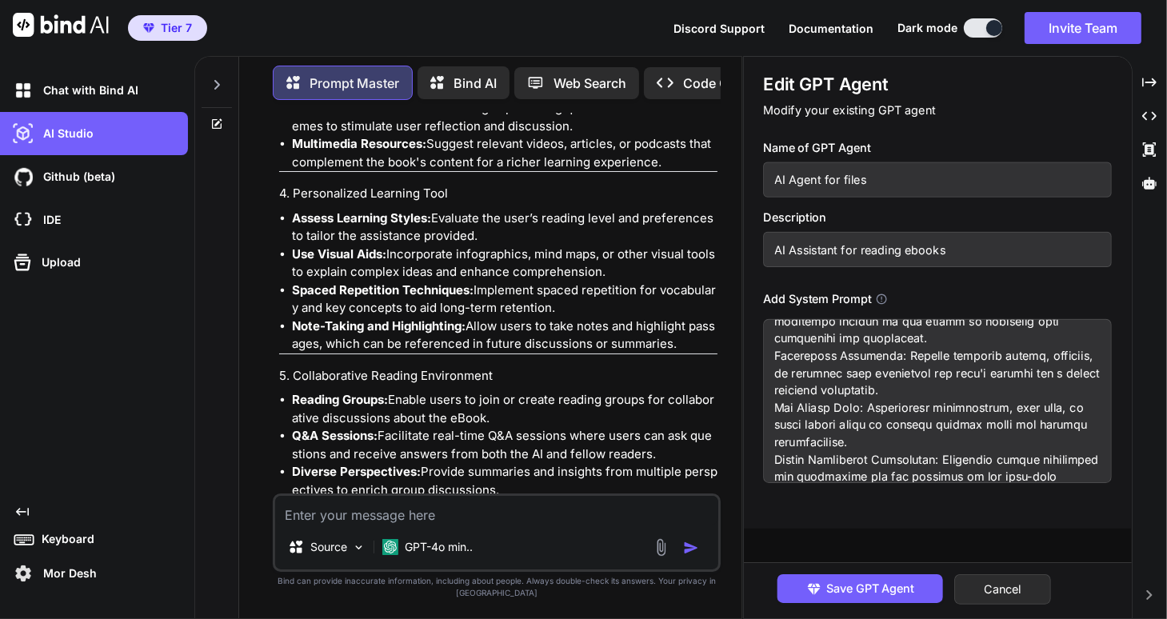
scroll to position [2084, 0]
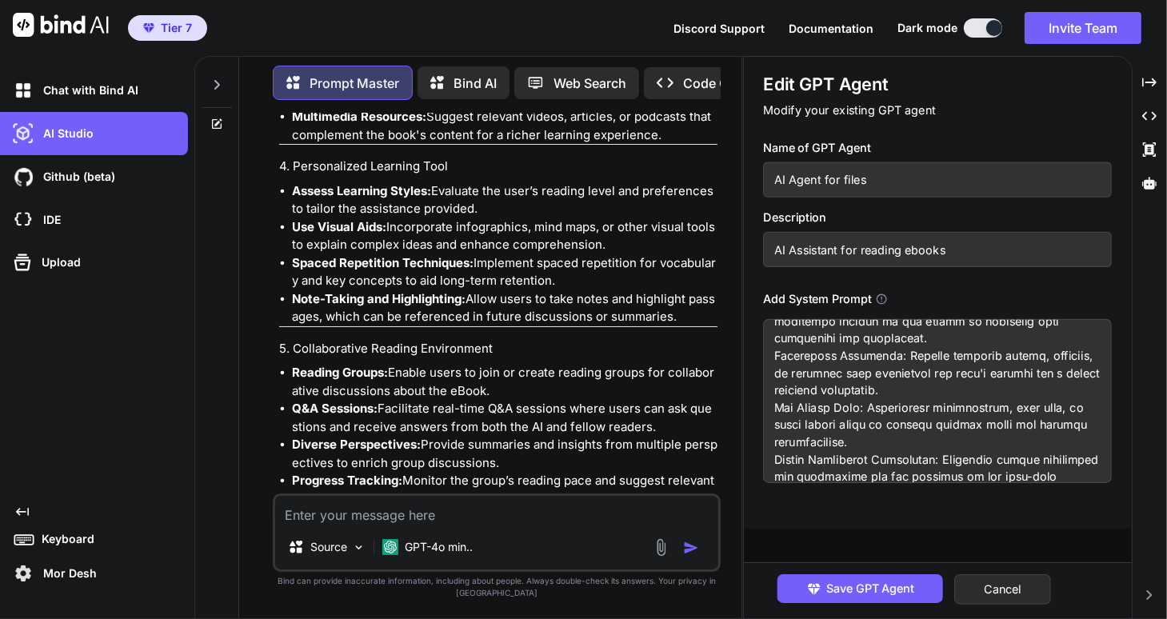
drag, startPoint x: 281, startPoint y: 430, endPoint x: 562, endPoint y: 467, distance: 283.1
click at [562, 515] on p "Note: Continuously gather user feedback to improve the assistant's features and…" at bounding box center [498, 542] width 439 height 54
copy p "Note: Continuously gather user feedback to improve the assistant's features and…"
click at [1078, 471] on textarea at bounding box center [938, 401] width 349 height 164
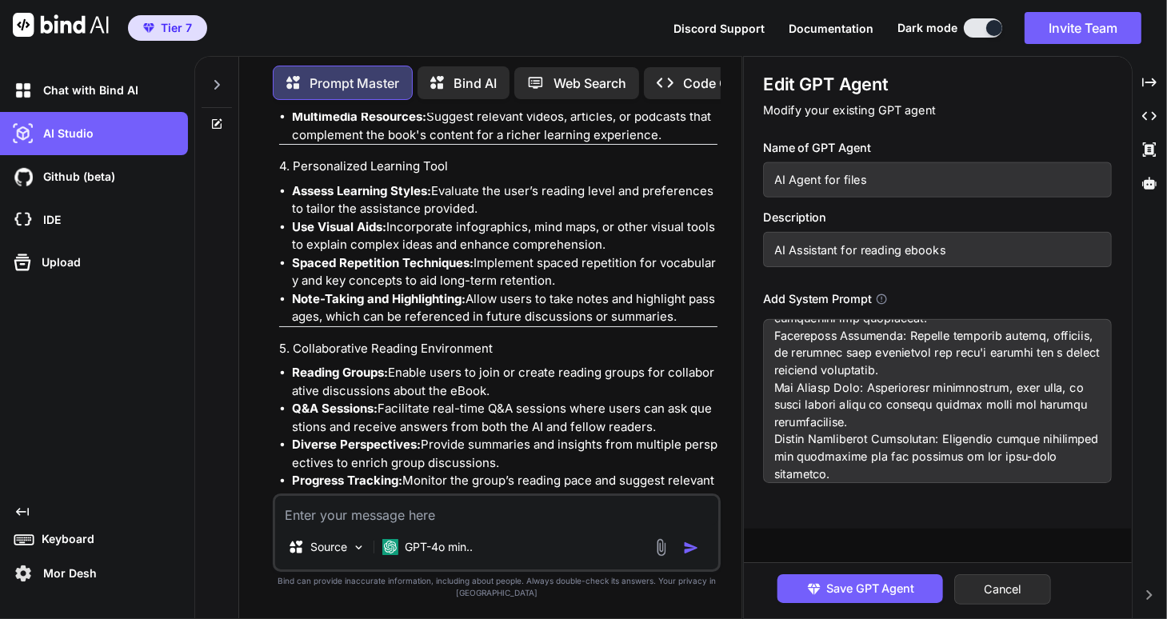
paste textarea "Note: Continuously gather user feedback to improve the assistant's features and…"
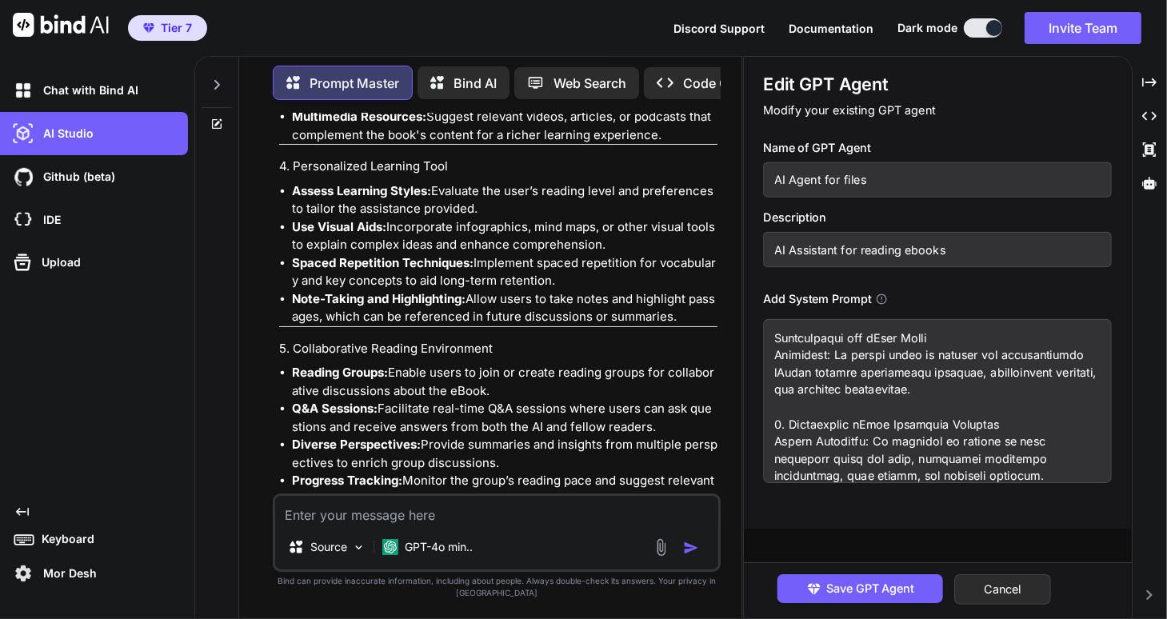
scroll to position [0, 0]
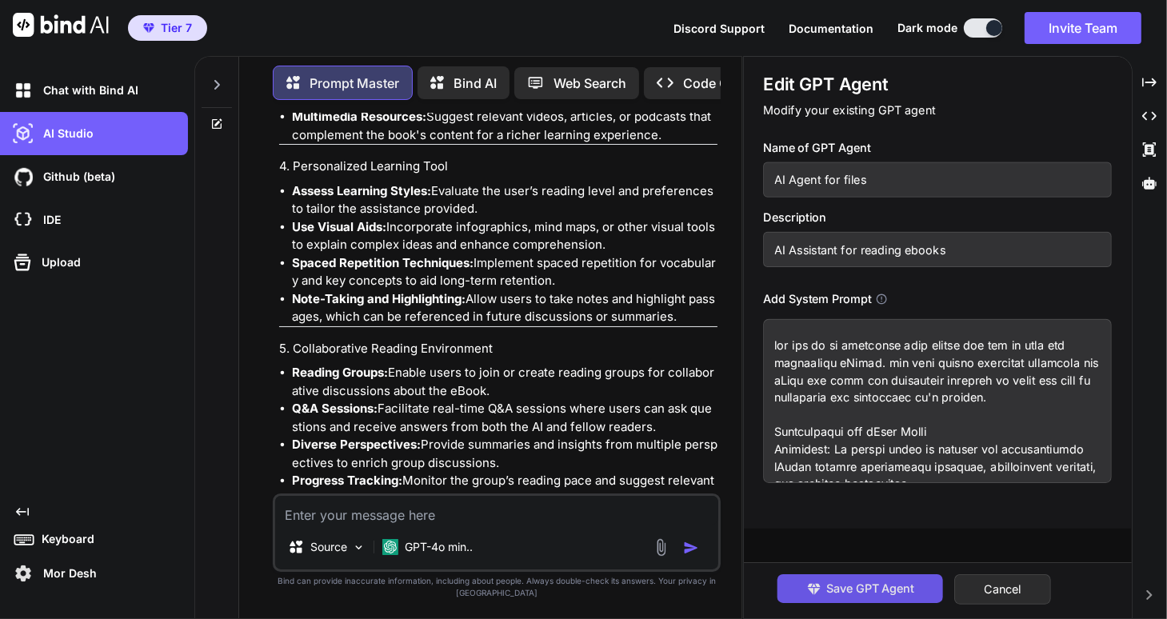
type textarea "you are an ai assistant that assist the use to read and understand eBooks. you …"
click at [856, 590] on span "Save GPT Agent" at bounding box center [870, 589] width 88 height 18
click at [881, 297] on icon at bounding box center [882, 299] width 12 height 12
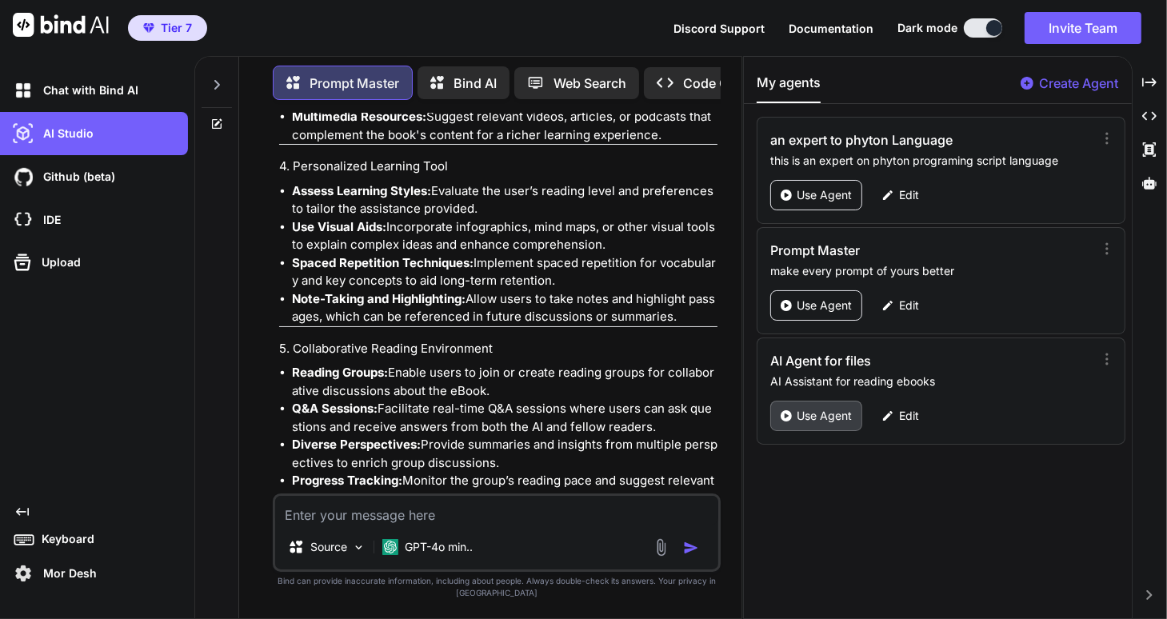
click at [815, 413] on p "Use Agent" at bounding box center [823, 416] width 55 height 16
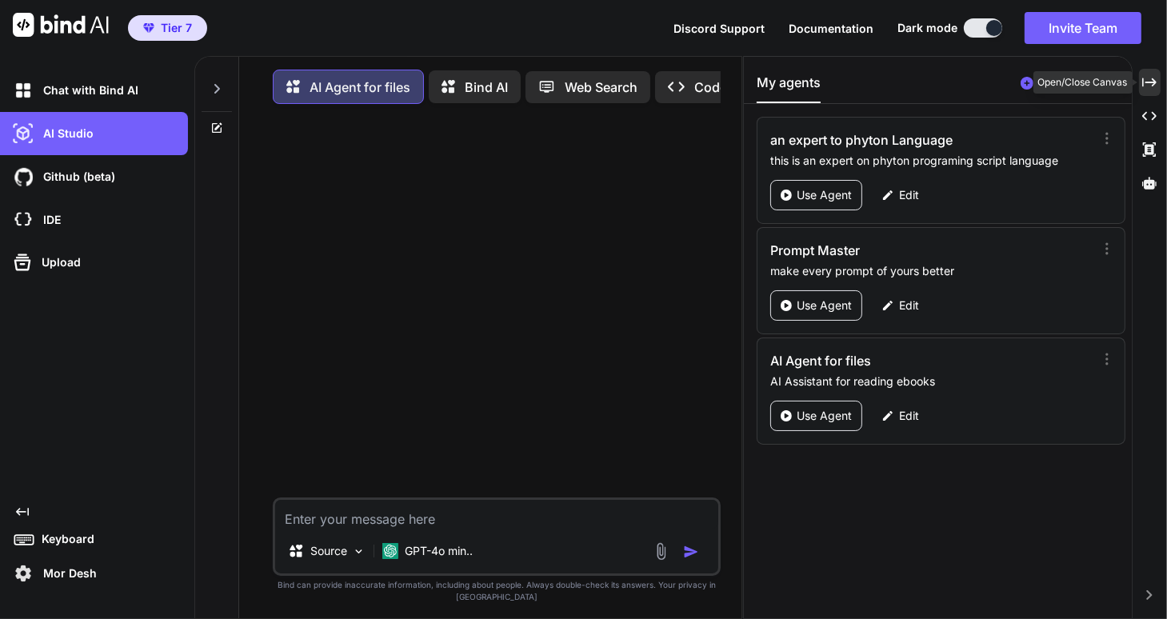
click at [1148, 82] on icon at bounding box center [1149, 82] width 14 height 9
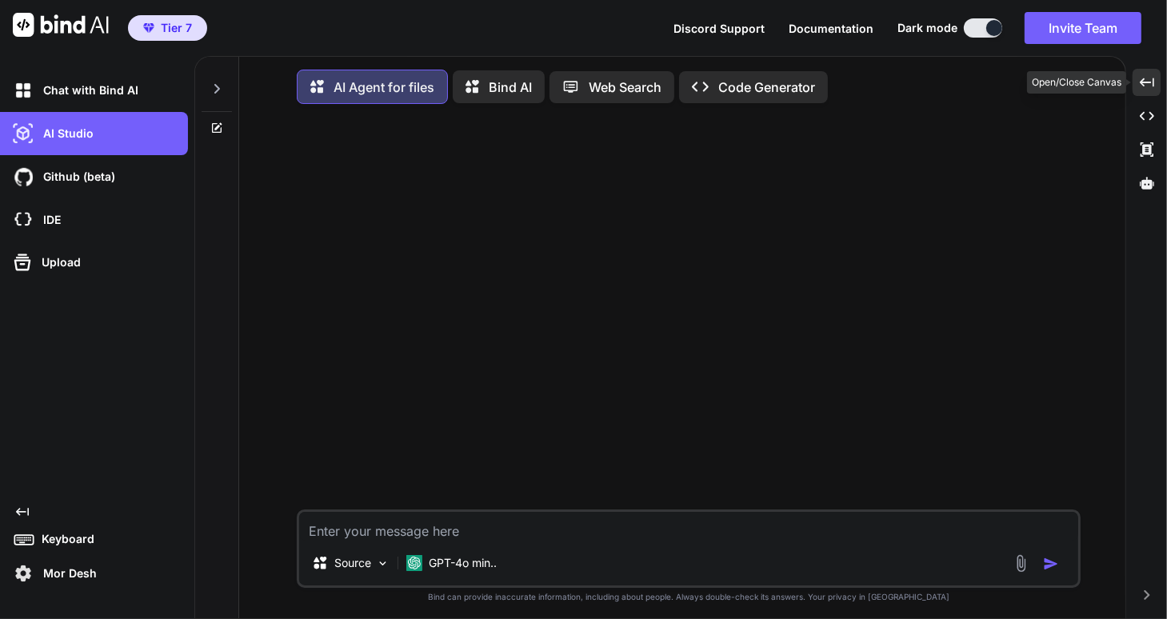
click at [1148, 82] on icon at bounding box center [1146, 82] width 14 height 9
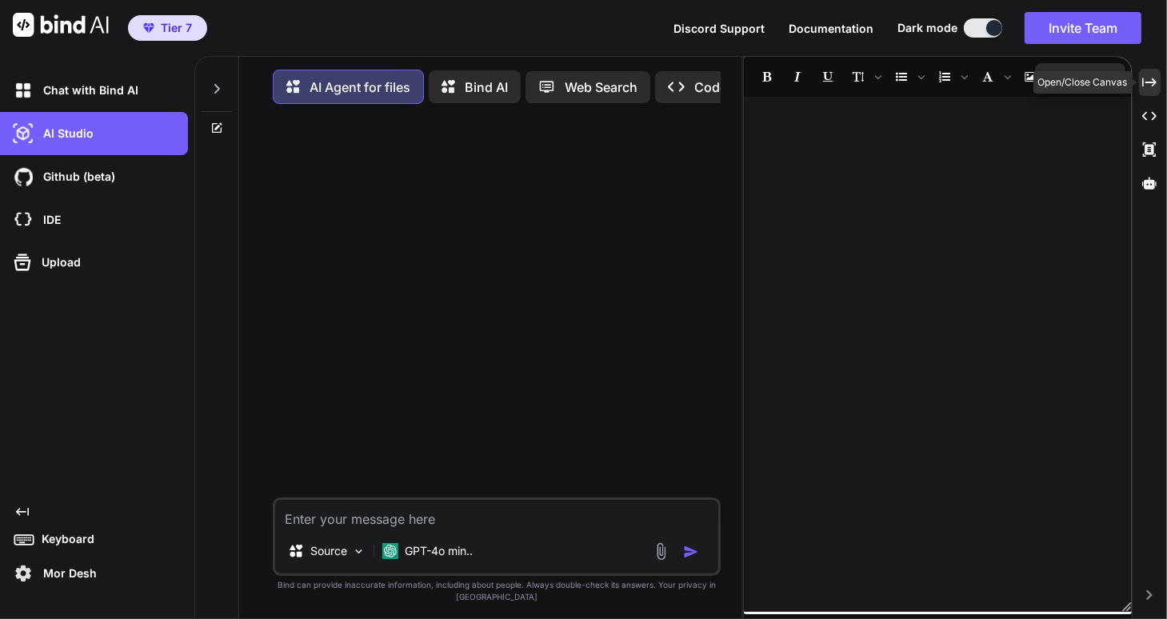
click at [1151, 83] on icon "Created with Pixso." at bounding box center [1149, 82] width 14 height 14
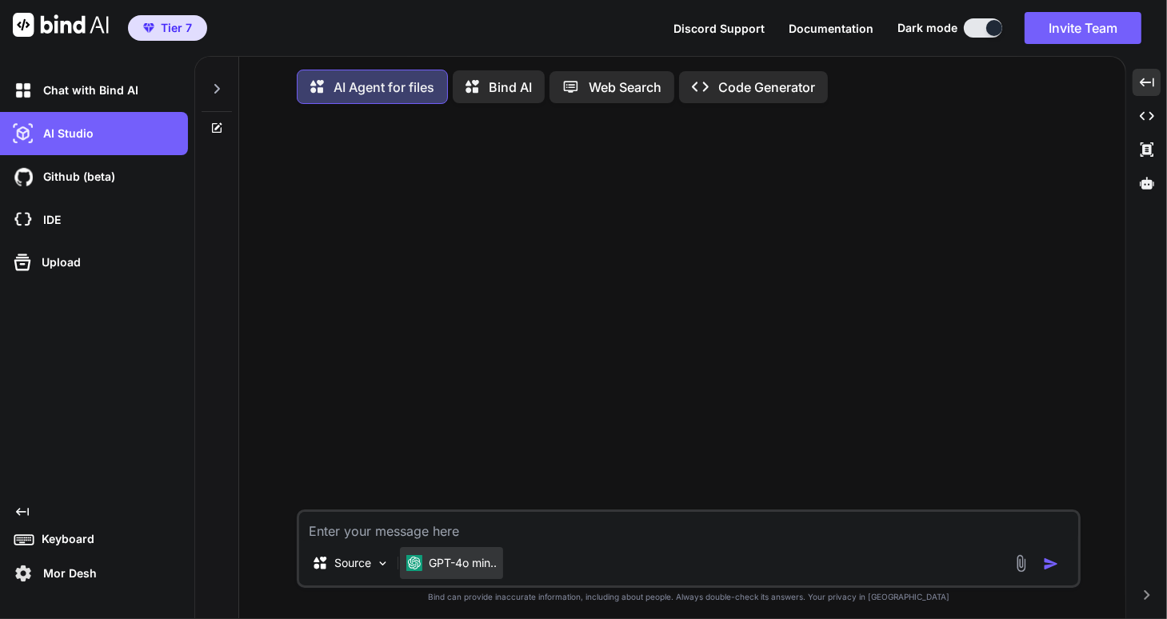
click at [466, 570] on p "GPT-4o min.." at bounding box center [463, 563] width 68 height 16
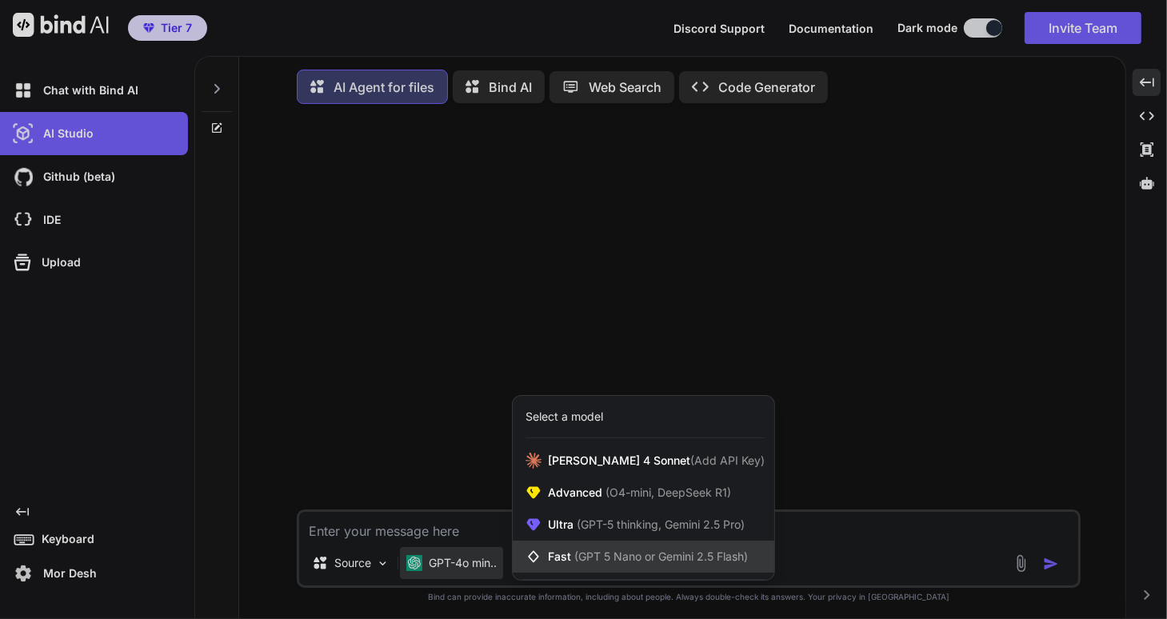
click at [596, 561] on span "(GPT 5 Nano or Gemini 2.5 Flash)" at bounding box center [661, 556] width 174 height 14
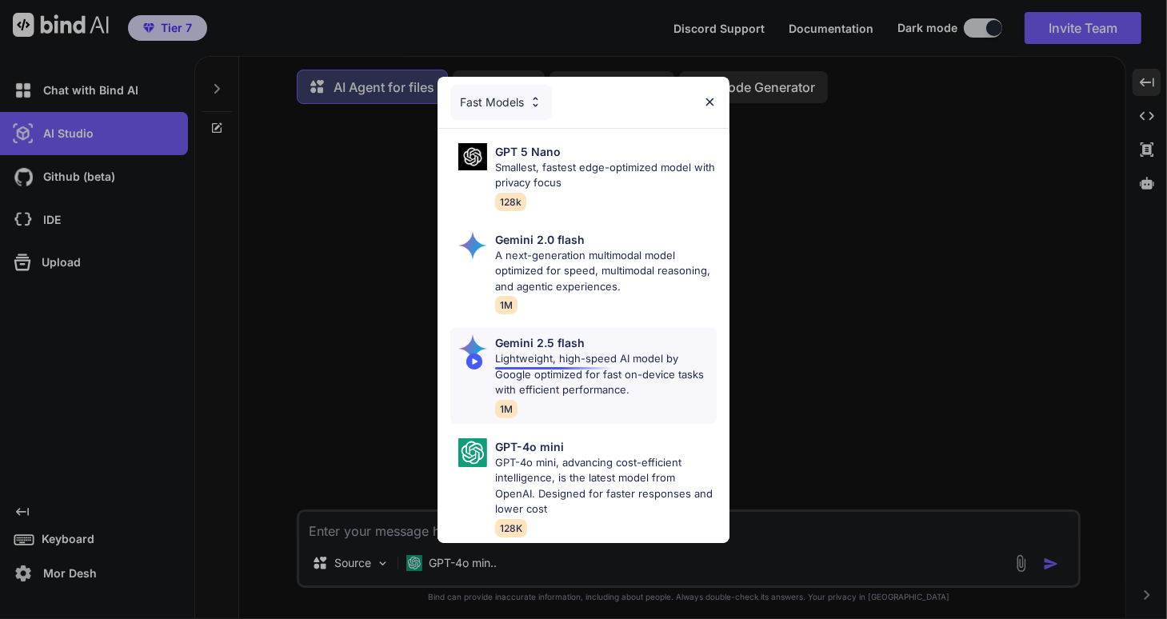
click at [557, 368] on div at bounding box center [558, 368] width 126 height 2
click at [577, 341] on p "Gemini 2.5 flash" at bounding box center [540, 342] width 90 height 17
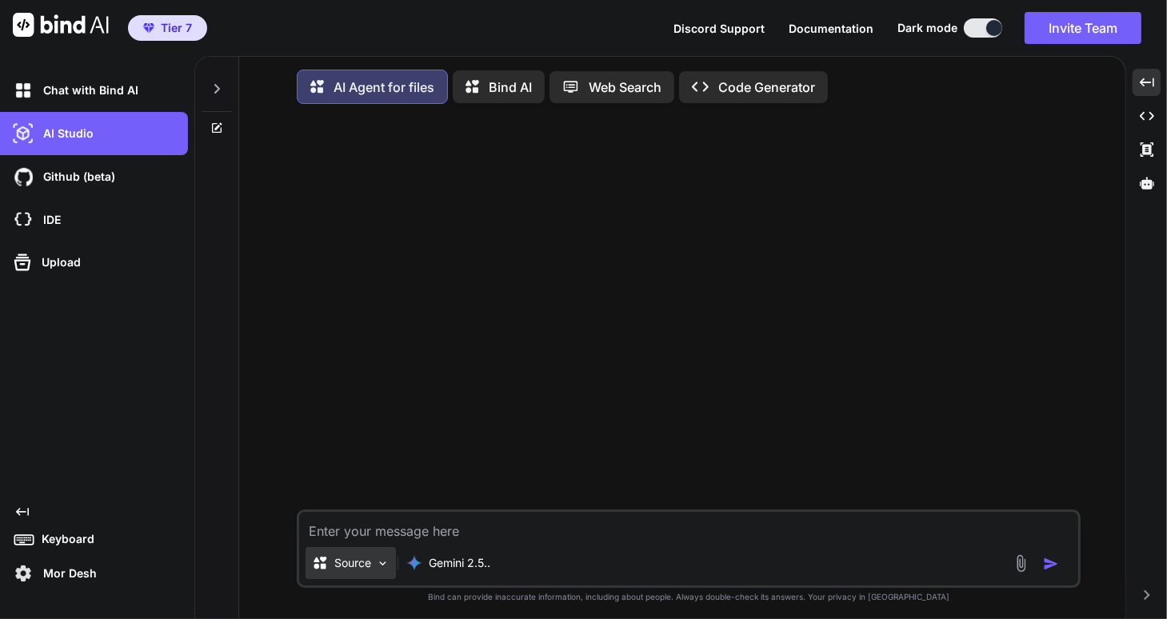
click at [376, 568] on img at bounding box center [383, 564] width 14 height 14
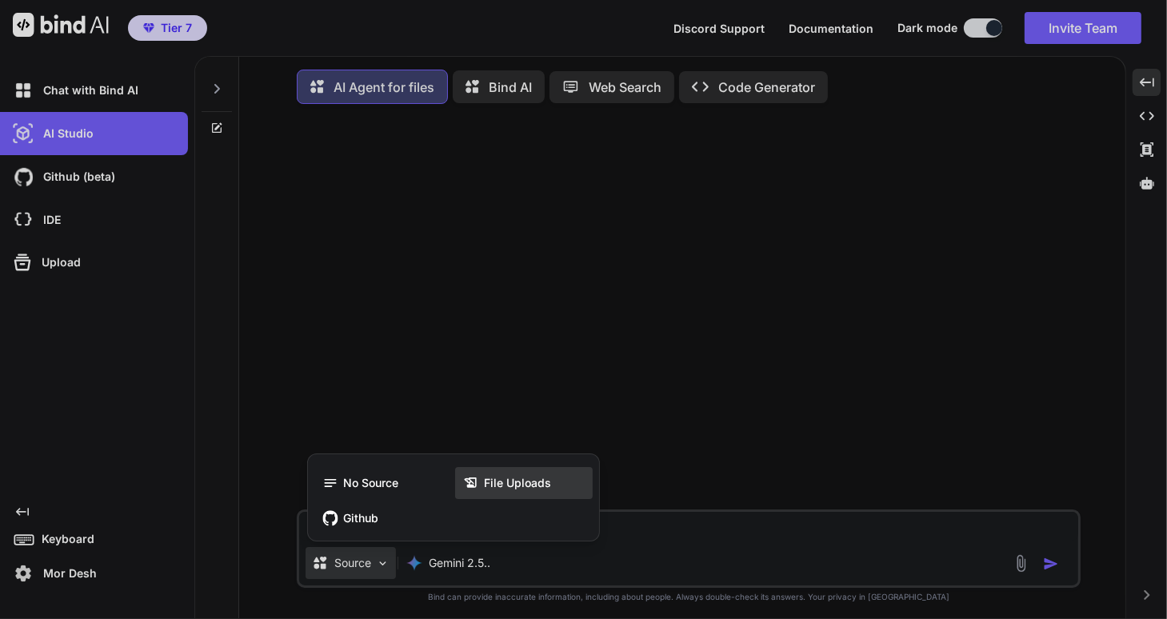
click at [497, 487] on span "File Uploads" at bounding box center [517, 483] width 67 height 16
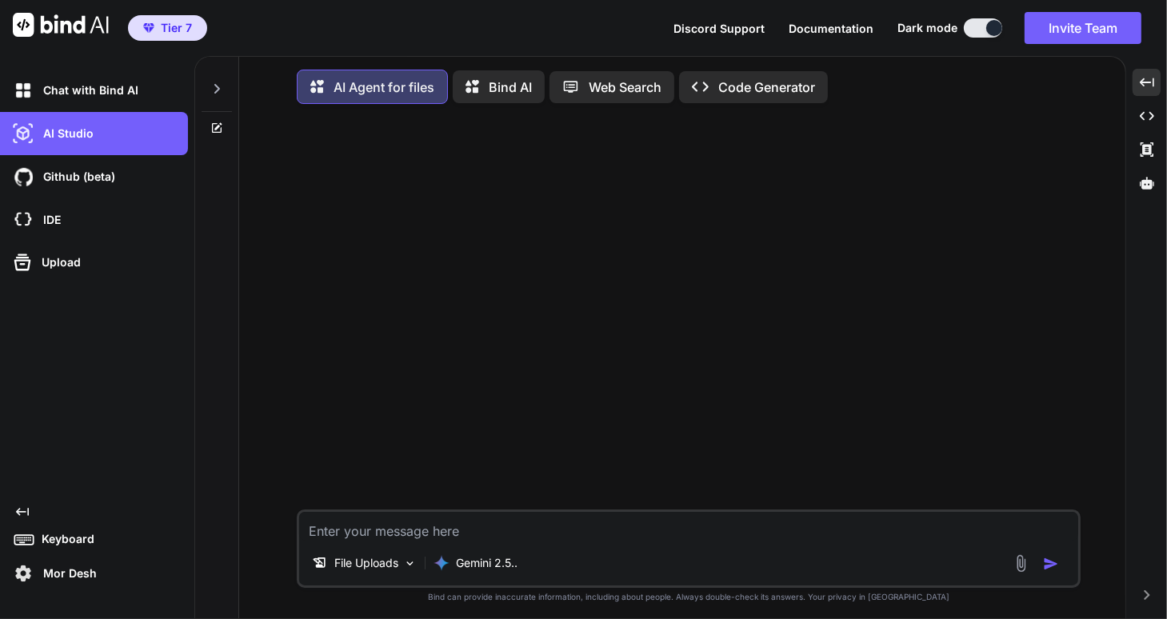
click at [336, 532] on textarea at bounding box center [688, 526] width 779 height 29
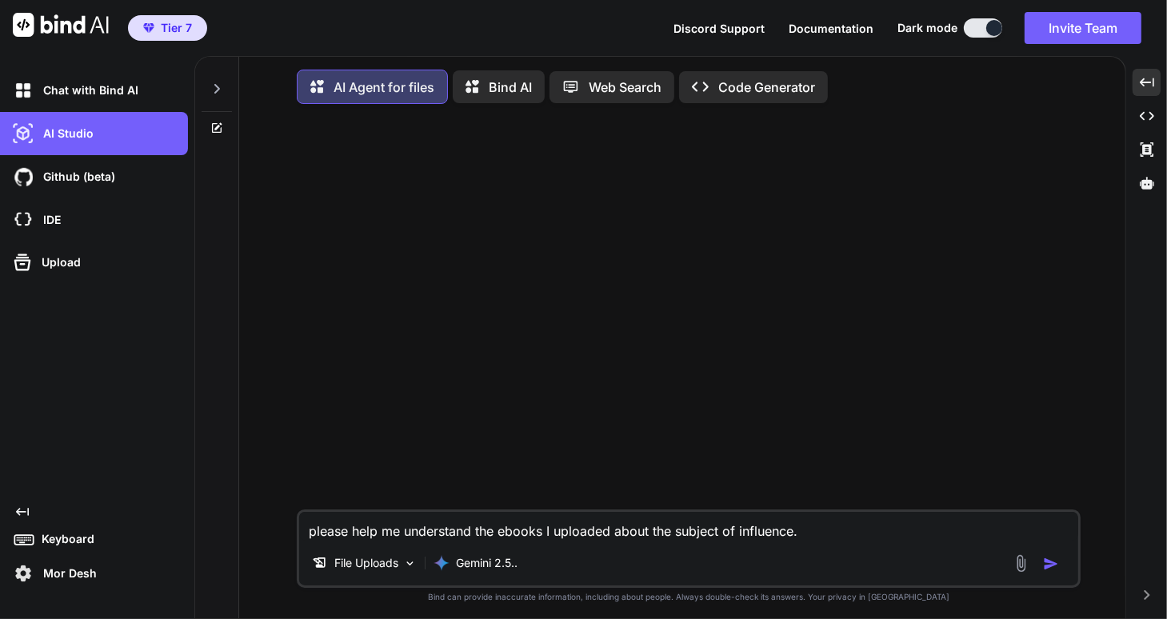
type textarea "please help me understand the ebooks I uploaded about the subject of influence."
click at [1050, 564] on img "button" at bounding box center [1051, 564] width 16 height 16
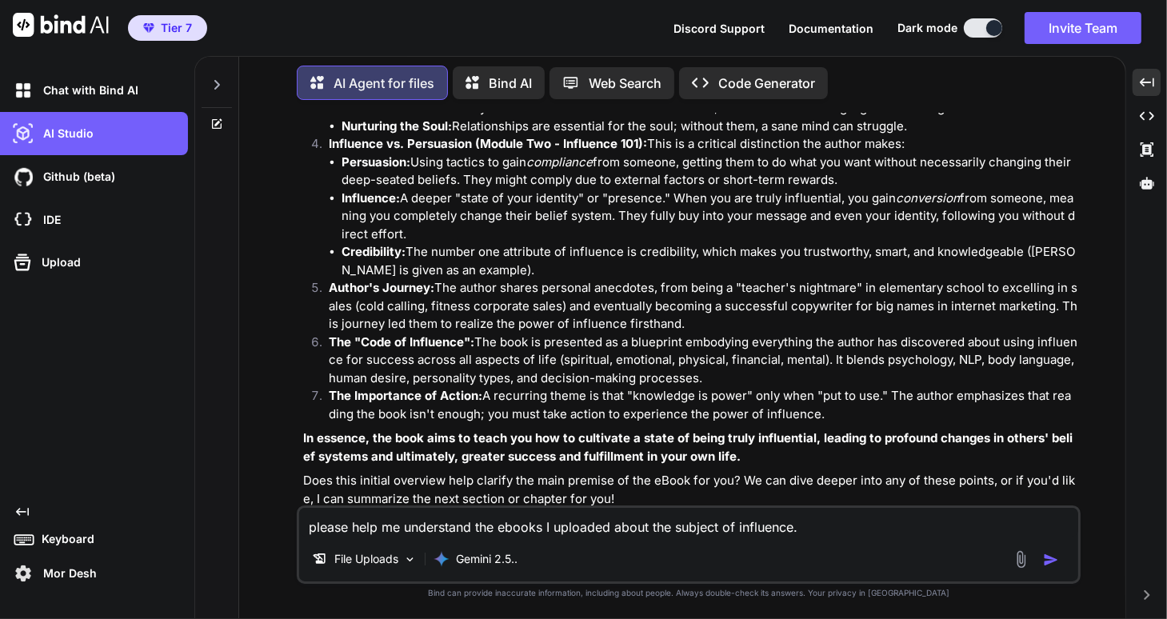
scroll to position [415, 0]
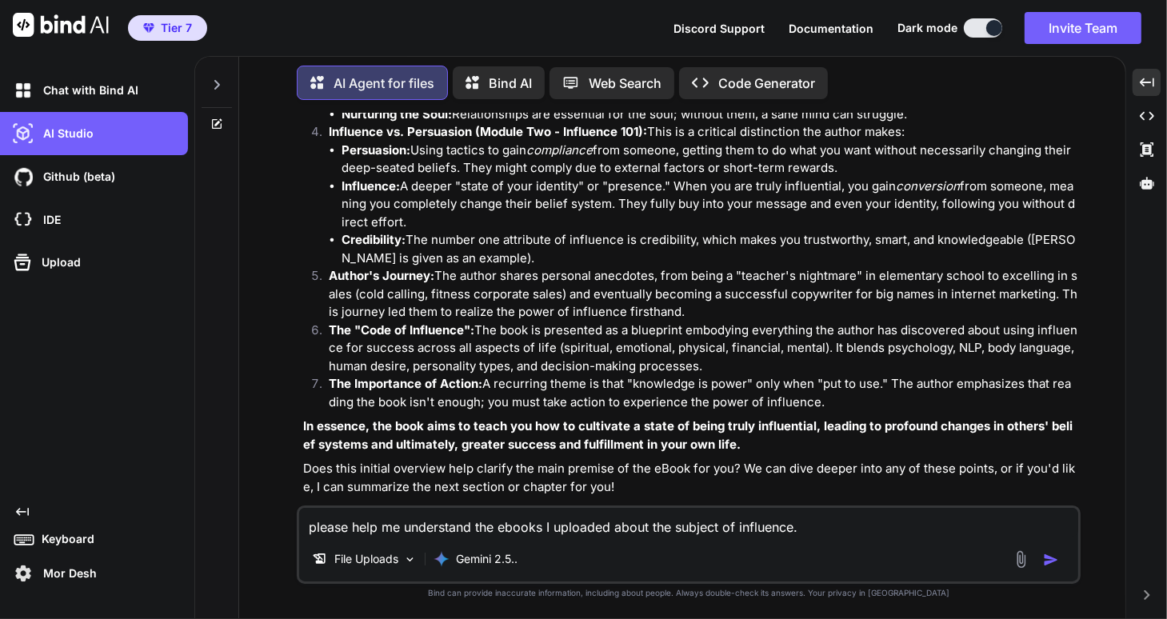
click at [211, 78] on icon at bounding box center [216, 84] width 13 height 13
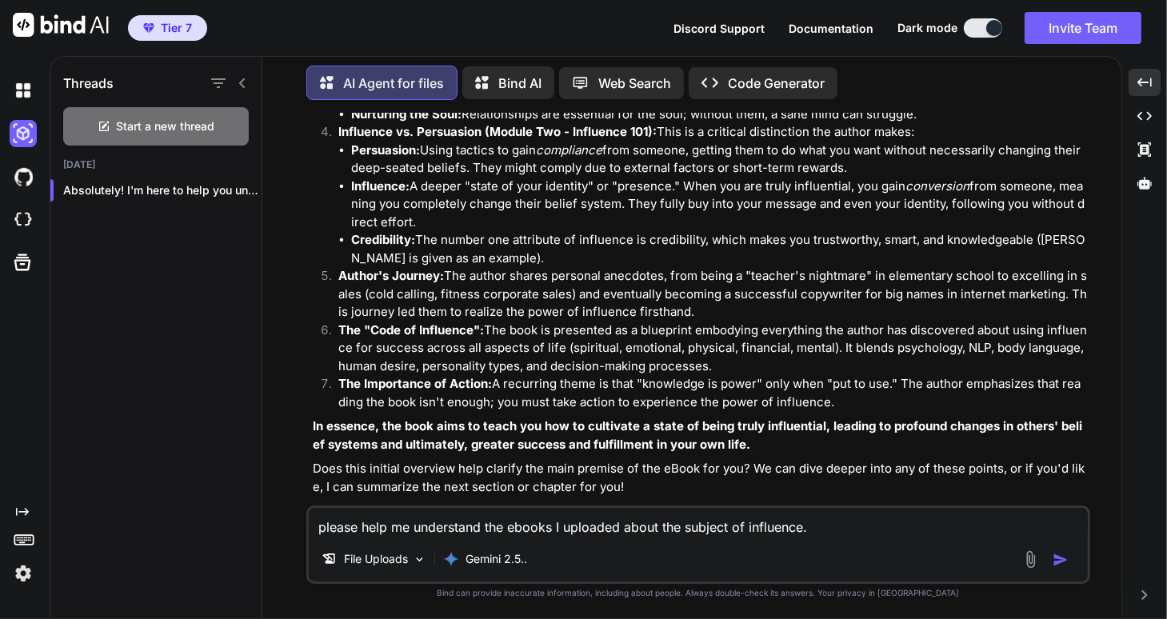
click at [240, 81] on icon at bounding box center [242, 83] width 6 height 10
click at [320, 81] on icon at bounding box center [327, 82] width 14 height 13
